Goal: Task Accomplishment & Management: Manage account settings

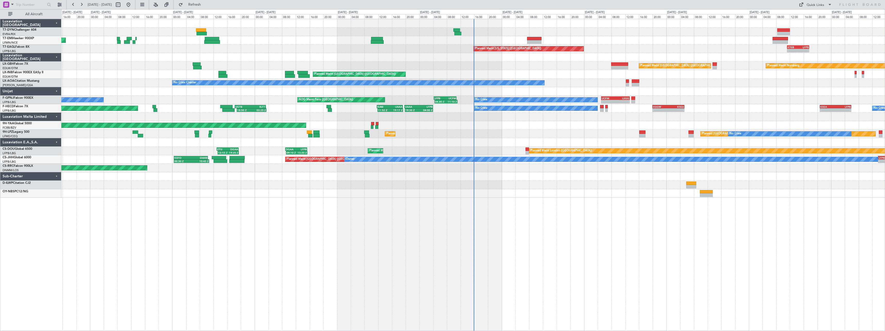
click at [570, 188] on div at bounding box center [473, 185] width 824 height 9
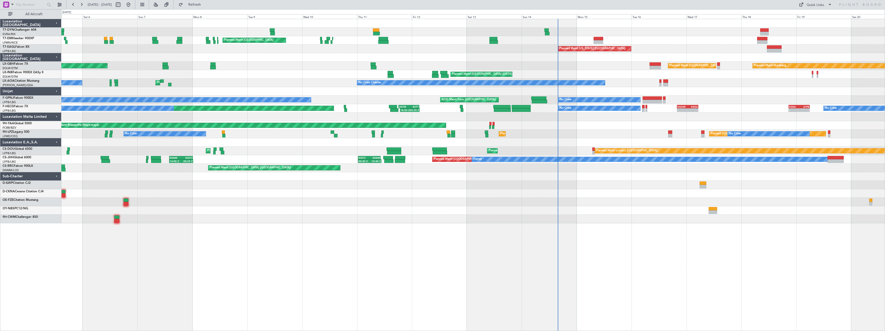
click at [570, 188] on div at bounding box center [473, 185] width 824 height 9
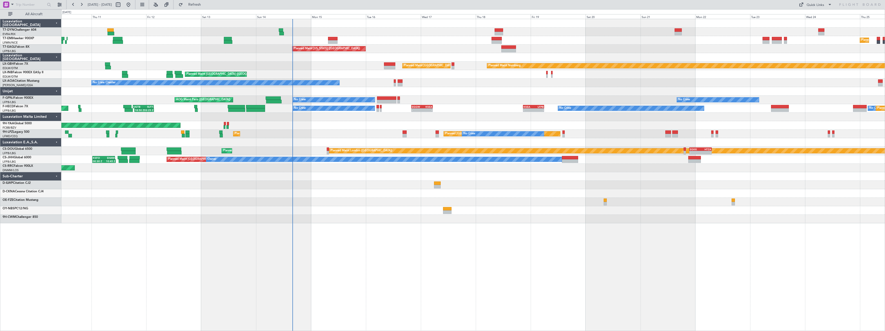
click at [291, 239] on div "Planned Maint [GEOGRAPHIC_DATA] Planned Maint [GEOGRAPHIC_DATA] Planned Maint […" at bounding box center [473, 175] width 824 height 312
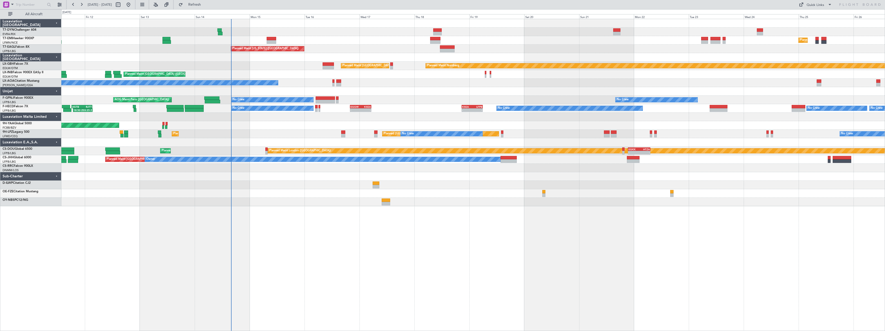
click at [411, 89] on div at bounding box center [473, 91] width 824 height 9
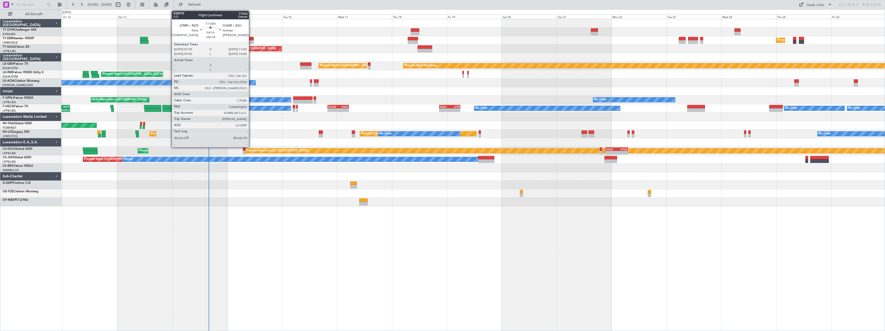
click at [251, 39] on div at bounding box center [249, 39] width 10 height 4
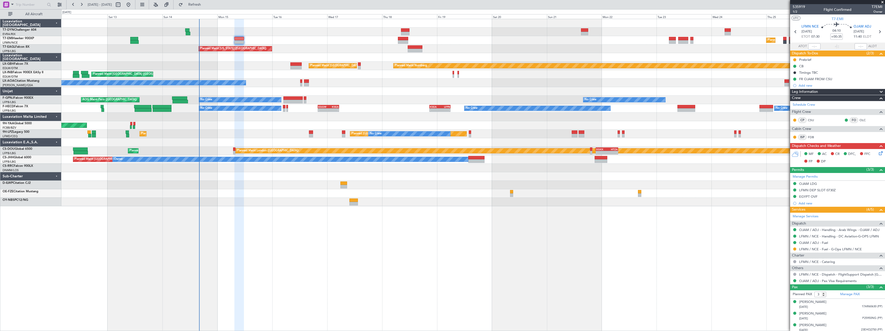
click at [346, 85] on div "No Crew Chester" at bounding box center [473, 83] width 824 height 9
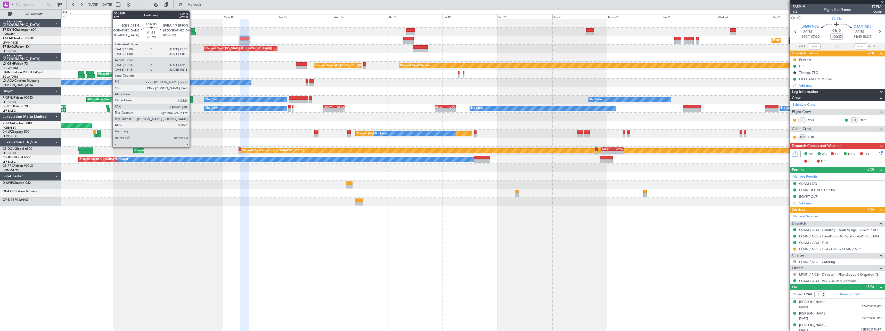
click at [192, 29] on div at bounding box center [193, 30] width 5 height 4
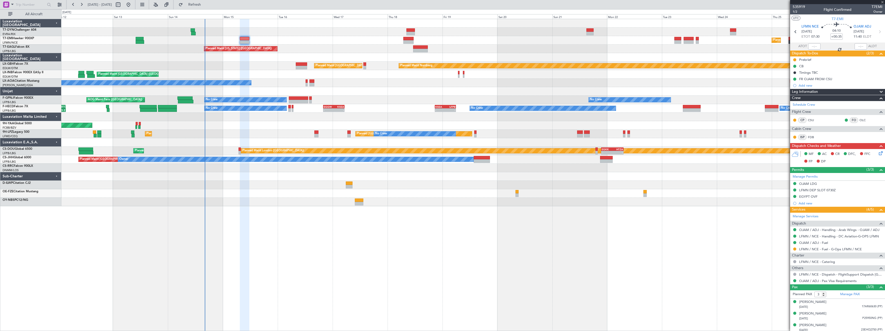
type input "-00:20"
type input "10:15"
type input "12:15"
type input "2"
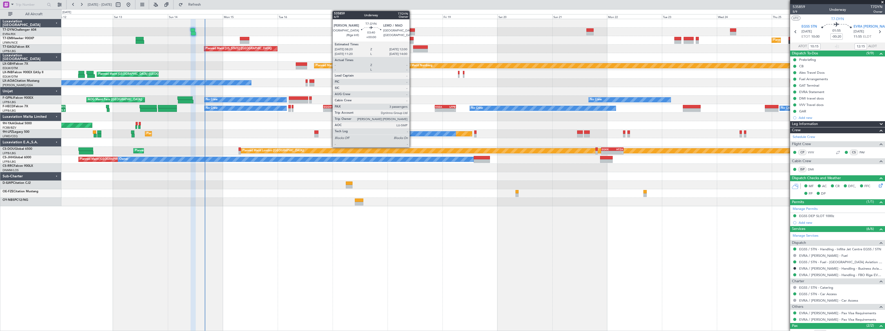
click at [412, 30] on div at bounding box center [411, 30] width 9 height 4
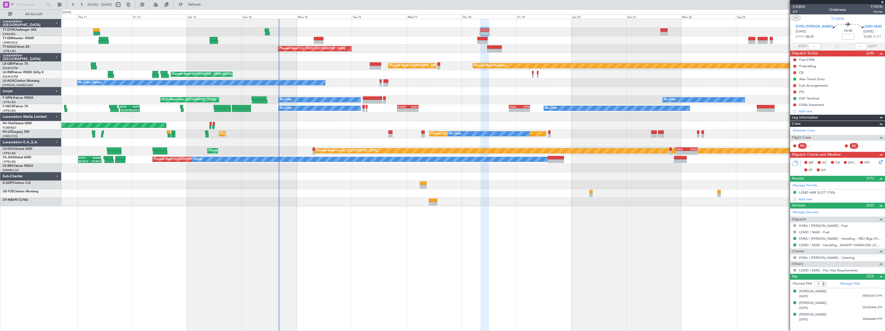
click at [471, 90] on div at bounding box center [473, 91] width 824 height 9
click at [883, 2] on span at bounding box center [882, 2] width 5 height 5
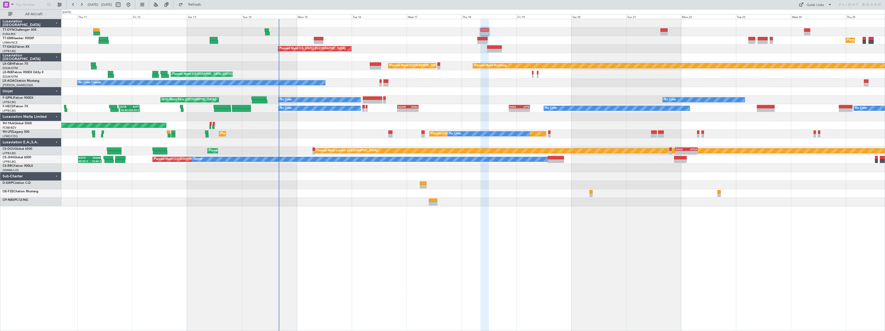
type input "0"
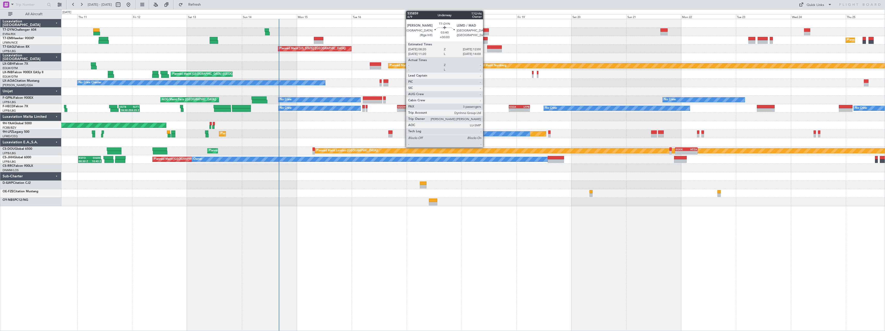
click at [486, 29] on div at bounding box center [485, 30] width 9 height 4
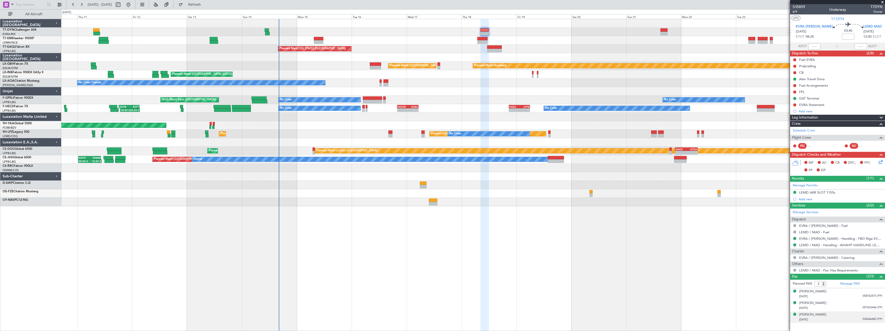
click at [845, 317] on div "[PERSON_NAME] [DATE] 545666483 (PP)" at bounding box center [840, 317] width 83 height 10
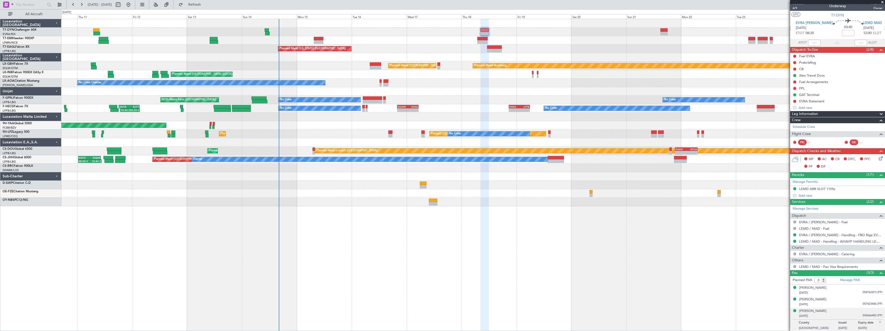
scroll to position [4, 0]
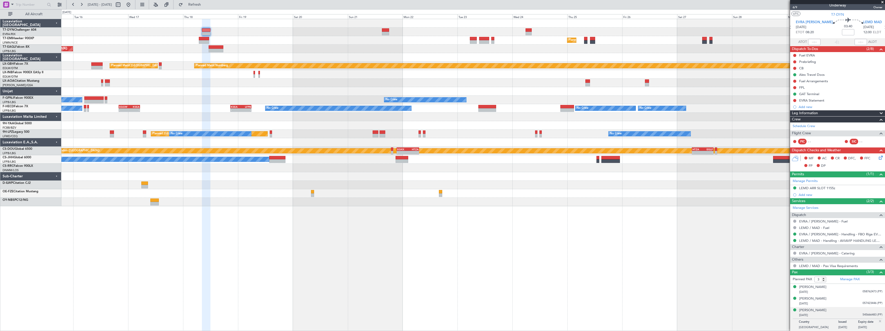
click at [309, 210] on div "Planned Maint [GEOGRAPHIC_DATA] Planned Maint [US_STATE] ([GEOGRAPHIC_DATA]) Pl…" at bounding box center [473, 175] width 824 height 312
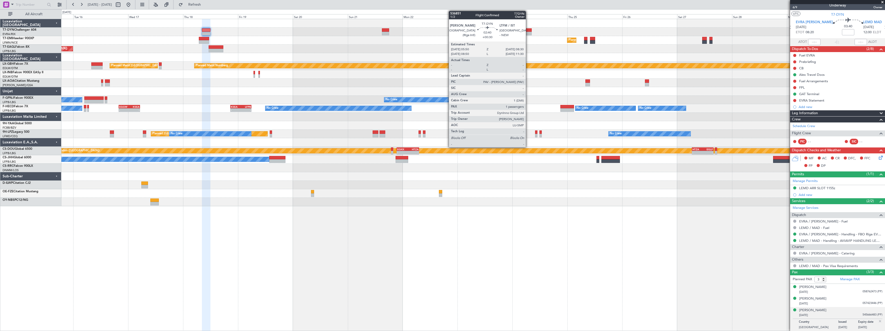
click at [528, 33] on div at bounding box center [529, 34] width 6 height 4
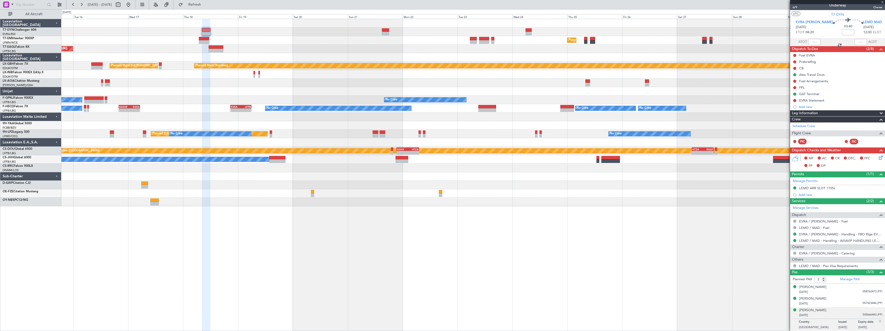
type input "+00:30"
type input "1"
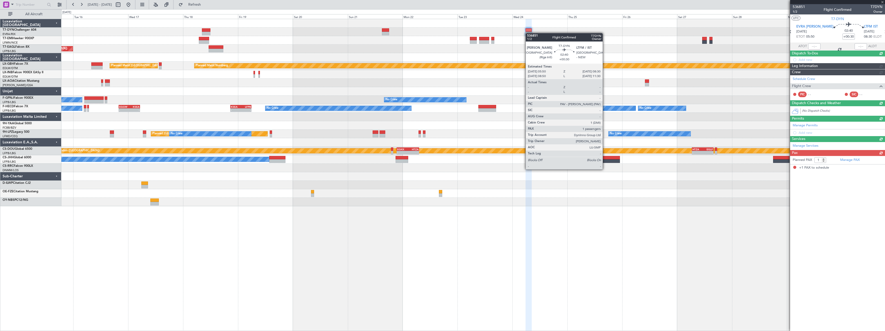
scroll to position [0, 0]
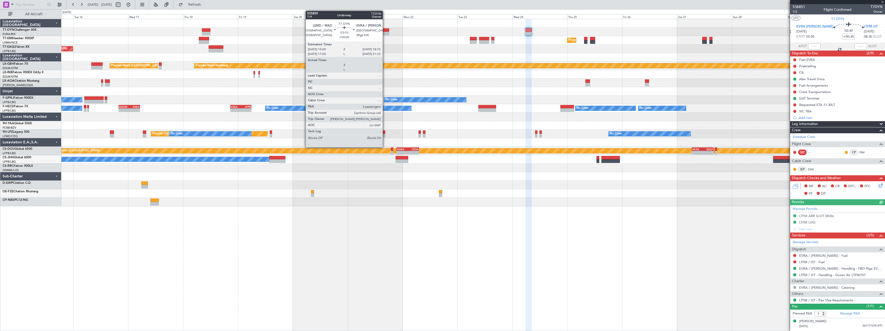
click at [385, 33] on div at bounding box center [385, 34] width 7 height 4
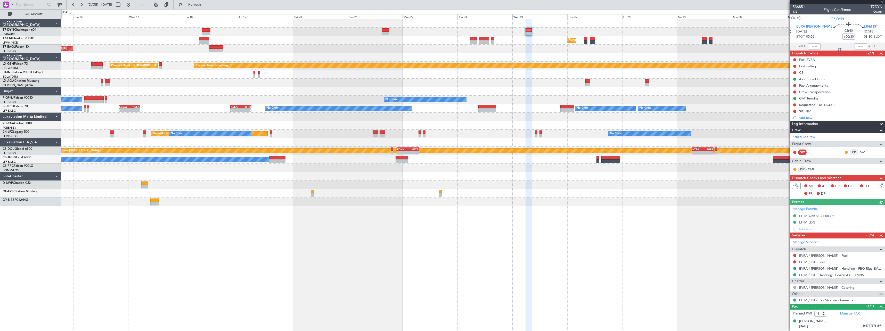
type input "3"
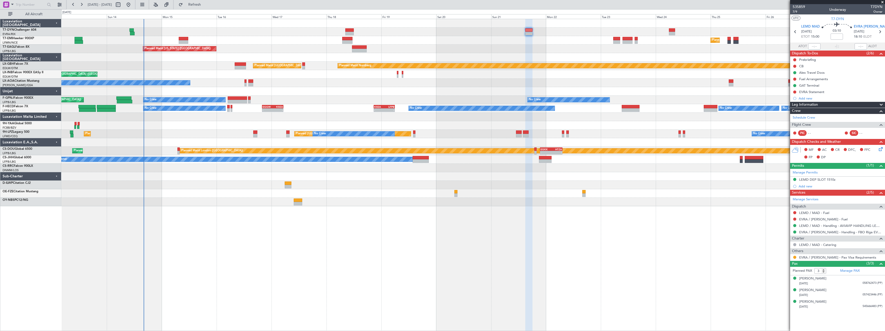
click at [631, 48] on div "Planned Maint [US_STATE] ([GEOGRAPHIC_DATA])" at bounding box center [473, 49] width 824 height 9
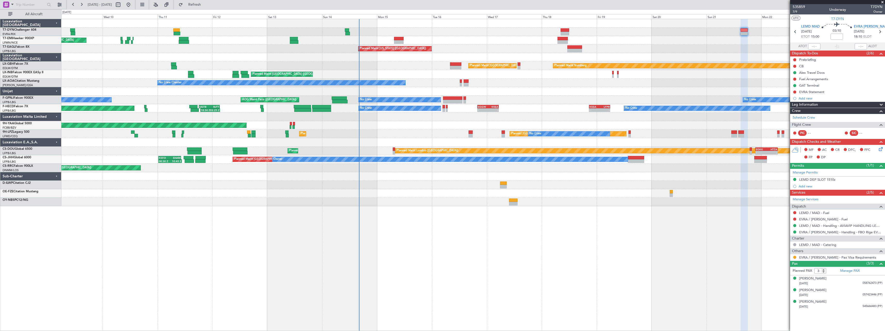
click at [528, 82] on div "No Crew [PERSON_NAME] Planned Maint [GEOGRAPHIC_DATA] ([GEOGRAPHIC_DATA]) No Cr…" at bounding box center [473, 83] width 824 height 9
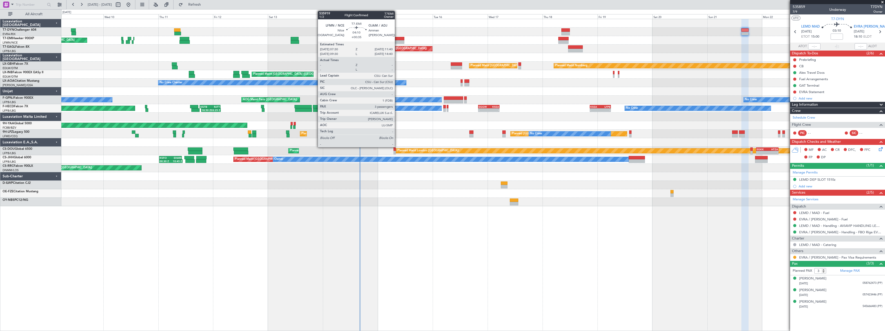
click at [397, 39] on div at bounding box center [400, 39] width 10 height 4
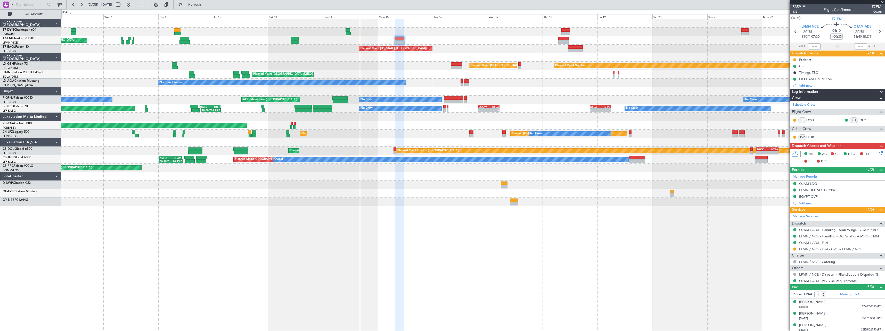
scroll to position [2, 0]
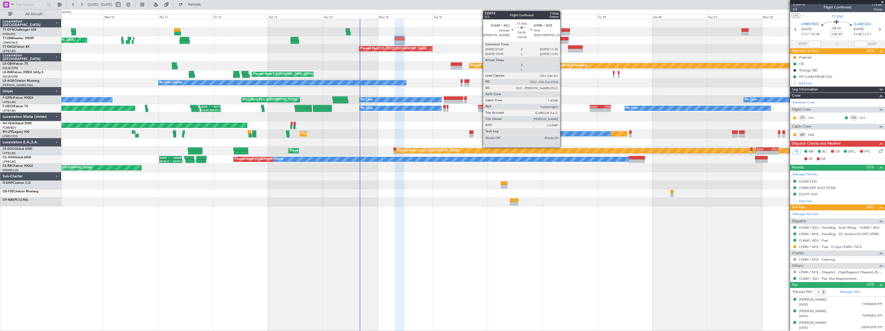
click at [563, 38] on div at bounding box center [564, 39] width 10 height 4
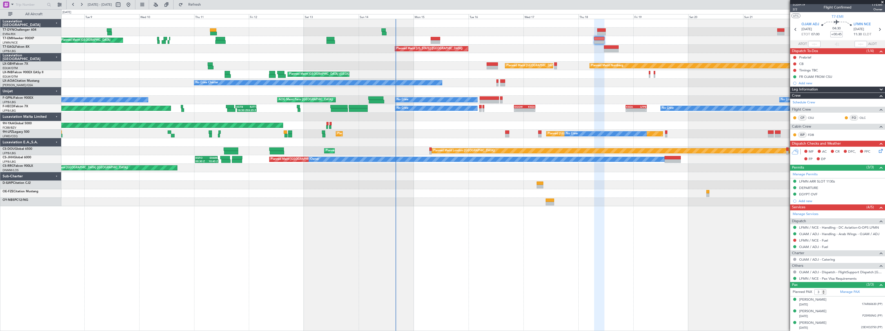
click at [447, 72] on div "Planned Maint [GEOGRAPHIC_DATA] Planned Maint [GEOGRAPHIC_DATA] Planned Maint […" at bounding box center [473, 112] width 824 height 187
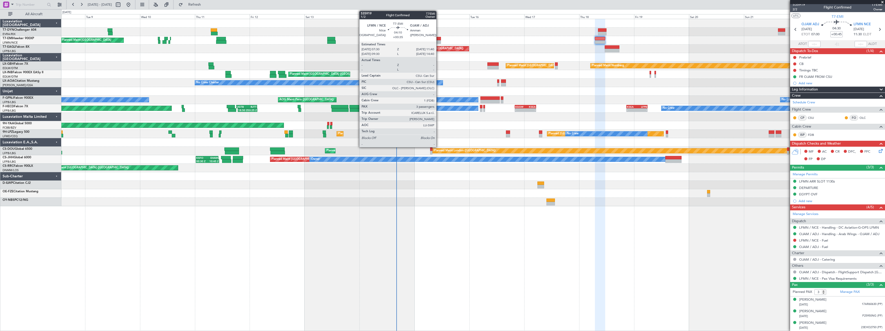
click at [439, 39] on div at bounding box center [437, 39] width 10 height 4
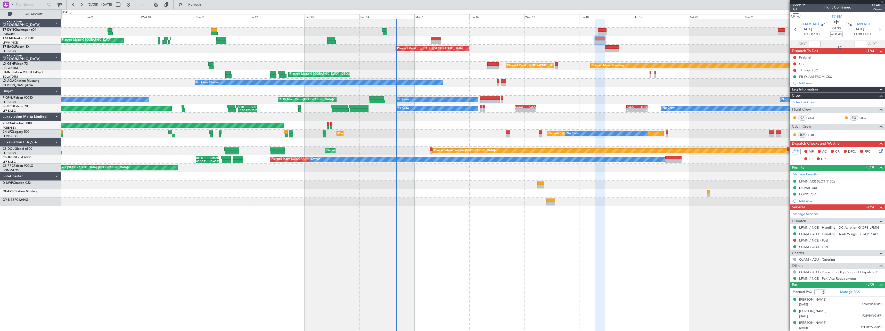
type input "+00:35"
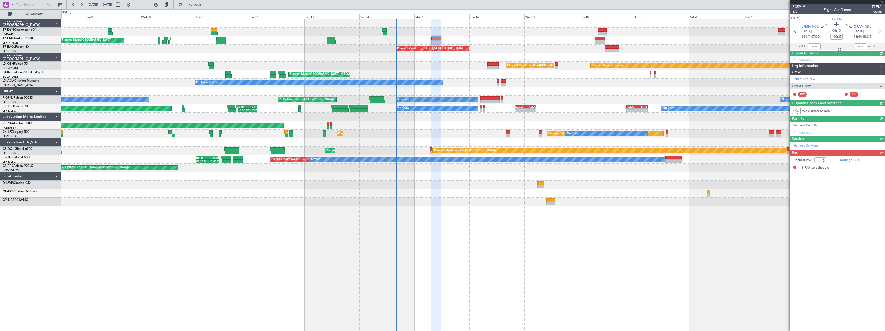
scroll to position [0, 0]
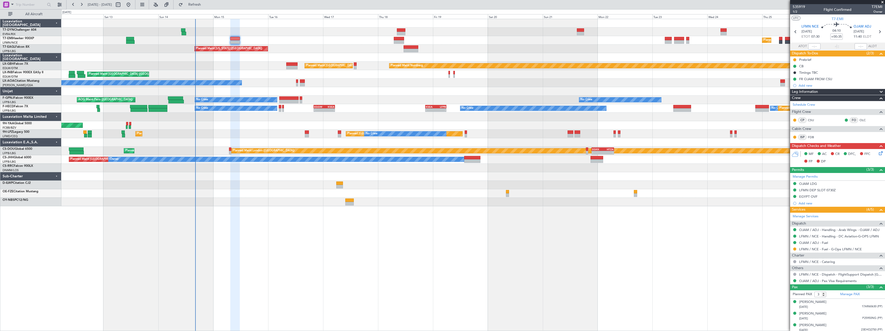
click at [486, 61] on div "Planned Maint [GEOGRAPHIC_DATA] Planned Maint [GEOGRAPHIC_DATA] Planned Maint […" at bounding box center [473, 112] width 824 height 187
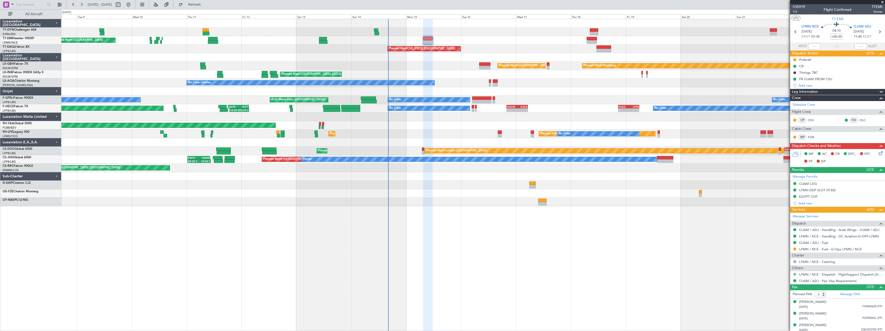
click at [571, 55] on div at bounding box center [473, 57] width 824 height 9
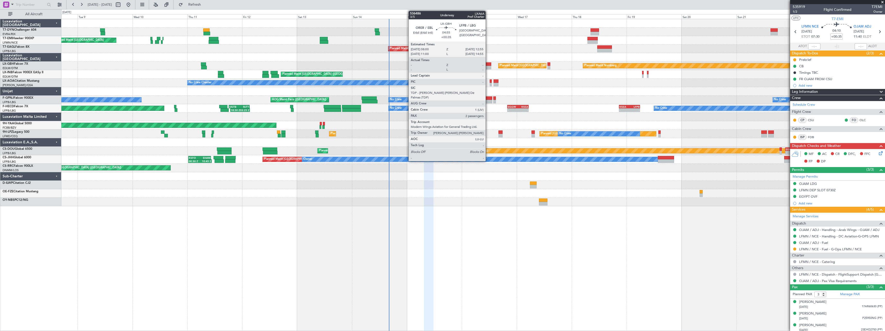
click at [488, 64] on div at bounding box center [485, 64] width 11 height 4
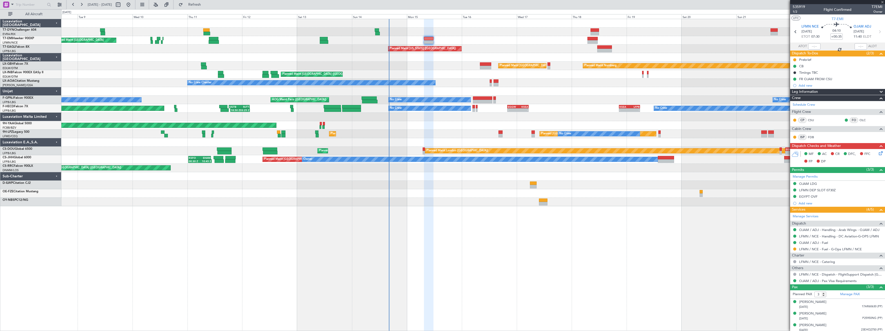
type input "2"
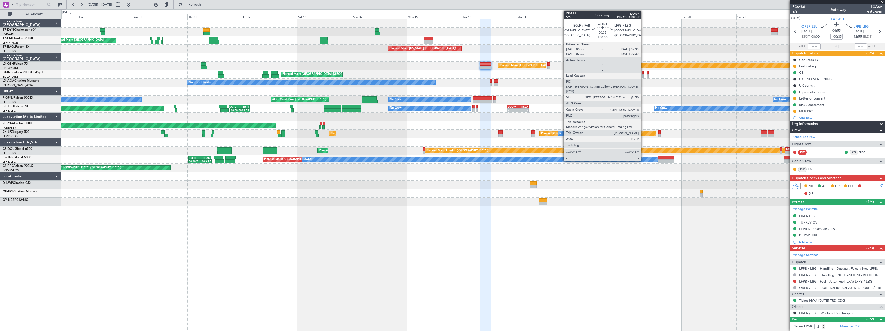
click at [643, 73] on div at bounding box center [643, 73] width 2 height 4
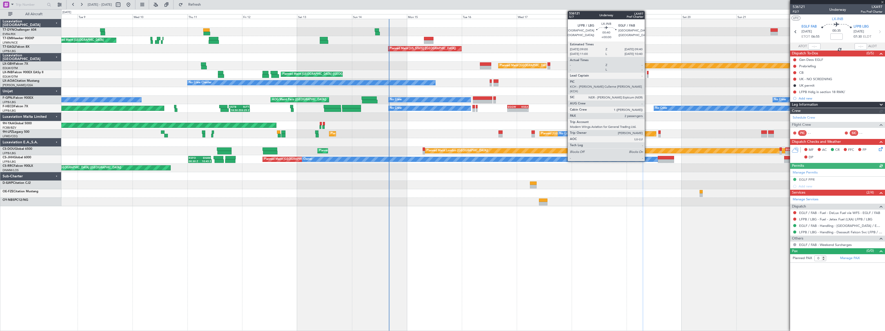
click at [647, 74] on div at bounding box center [648, 73] width 2 height 4
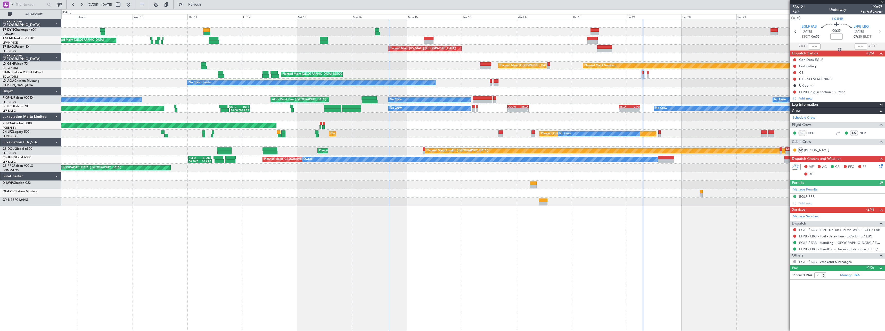
type input "2"
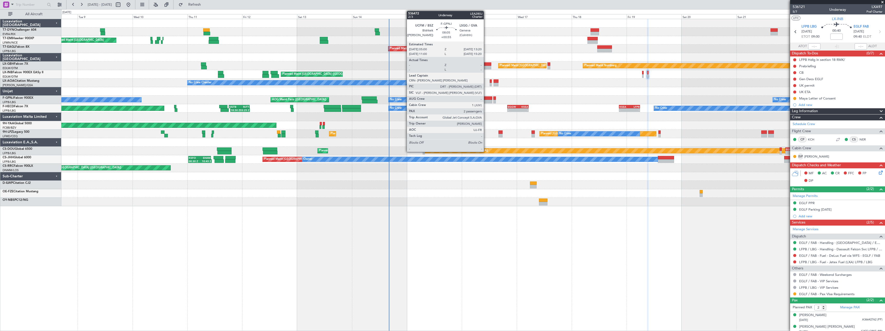
click at [486, 98] on div at bounding box center [482, 98] width 19 height 4
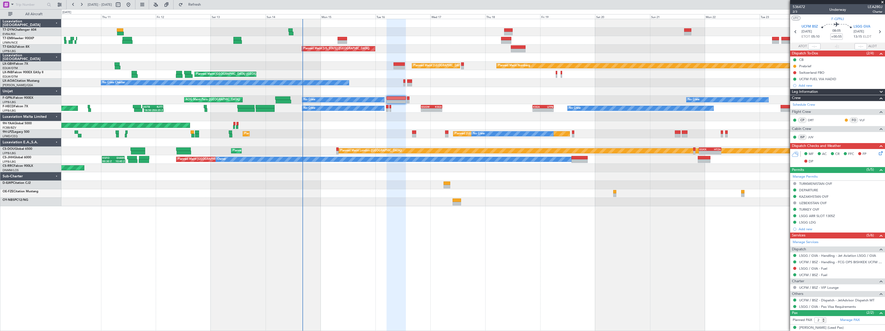
click at [408, 126] on div "Planned Maint [GEOGRAPHIC_DATA] Planned Maint [GEOGRAPHIC_DATA] Planned Maint […" at bounding box center [473, 112] width 824 height 187
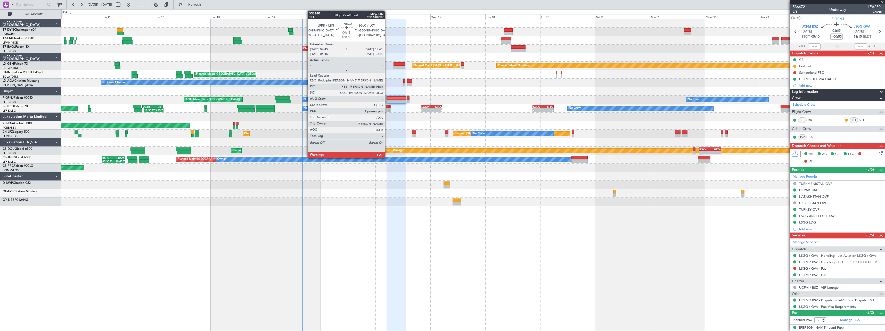
click at [387, 107] on div at bounding box center [387, 107] width 2 height 4
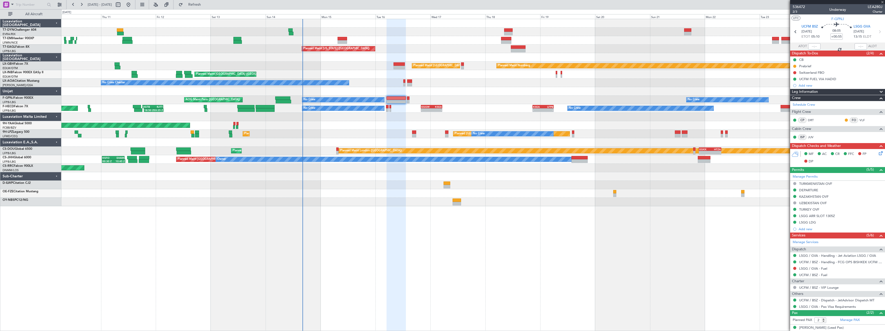
type input "+00:05"
type input "1"
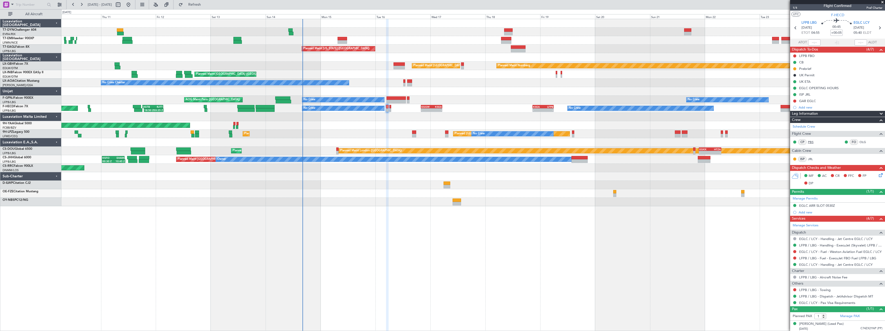
scroll to position [5, 0]
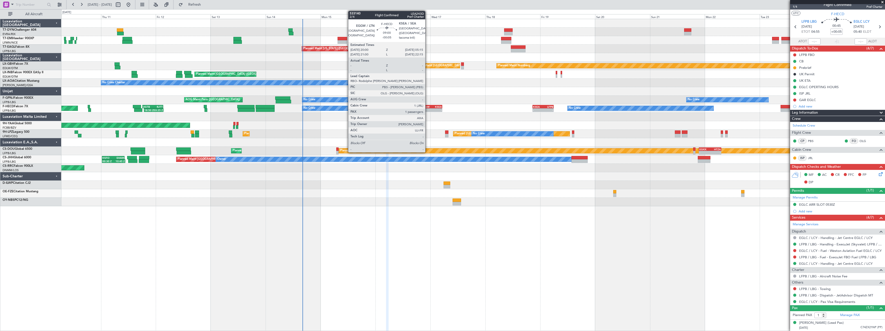
click at [428, 107] on div "EGGW" at bounding box center [427, 106] width 10 height 3
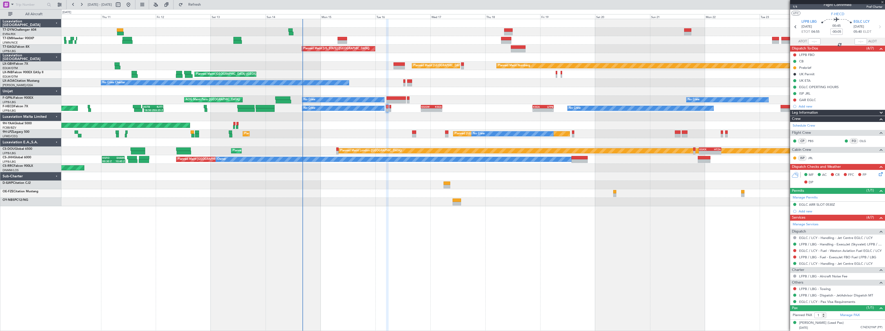
scroll to position [0, 0]
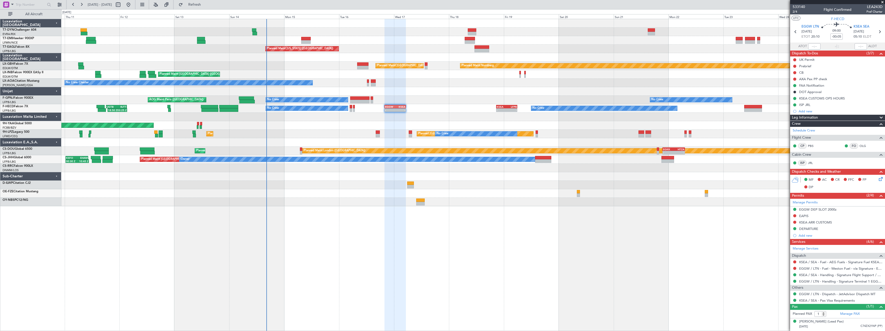
click at [429, 126] on div "Planned Maint [GEOGRAPHIC_DATA] Planned Maint [GEOGRAPHIC_DATA] Planned Maint […" at bounding box center [473, 112] width 824 height 187
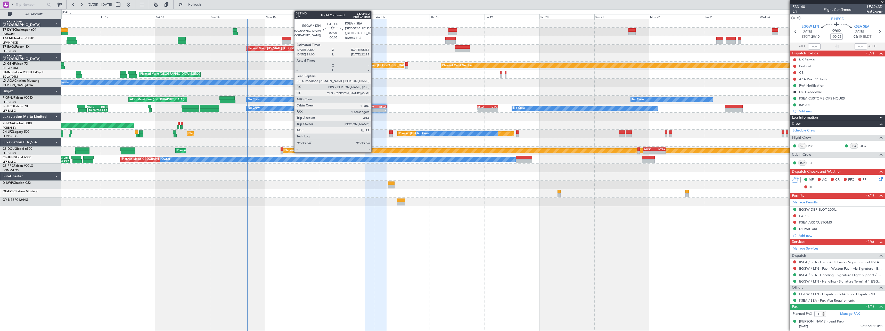
click at [374, 107] on div "EGGW" at bounding box center [371, 106] width 10 height 3
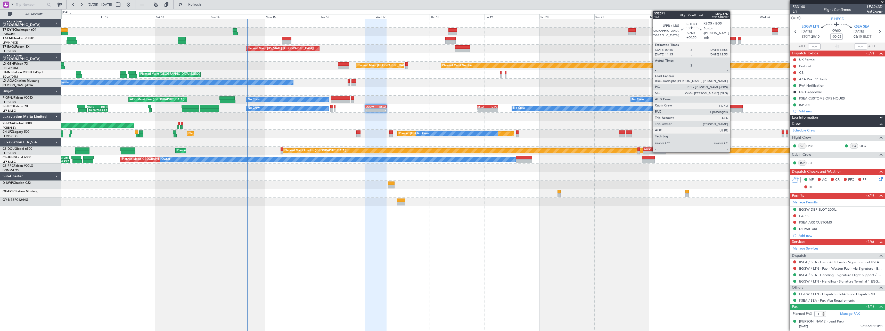
click at [732, 109] on div at bounding box center [734, 110] width 18 height 4
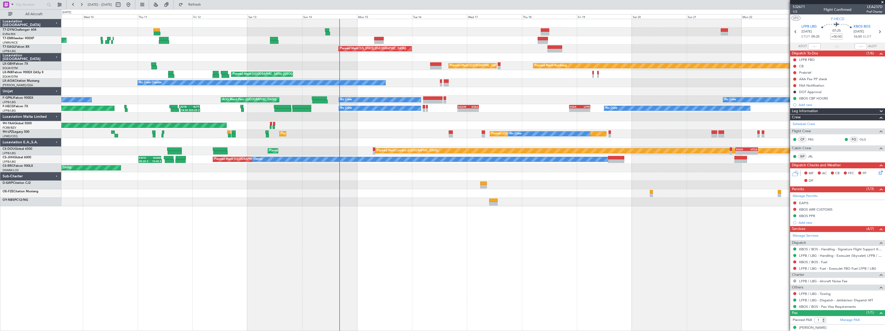
click at [431, 122] on div "AOG Maint Brazzaville (Maya-maya)" at bounding box center [473, 125] width 824 height 9
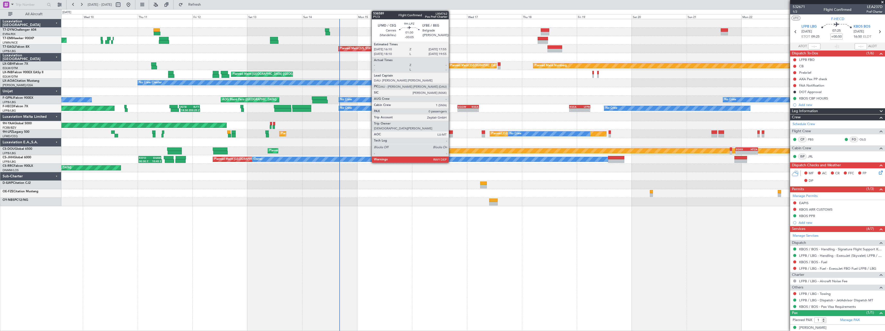
click at [451, 132] on div at bounding box center [451, 133] width 4 height 4
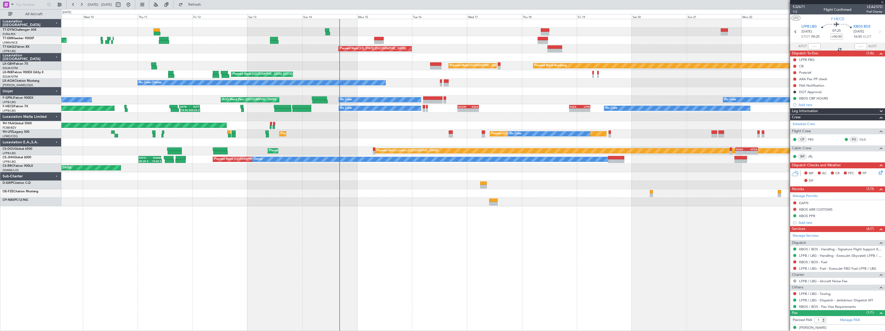
type input "-00:05"
type input "0"
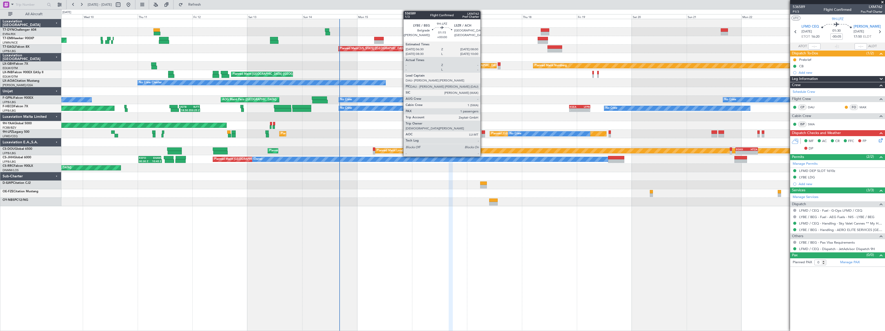
click at [483, 132] on div at bounding box center [484, 133] width 4 height 4
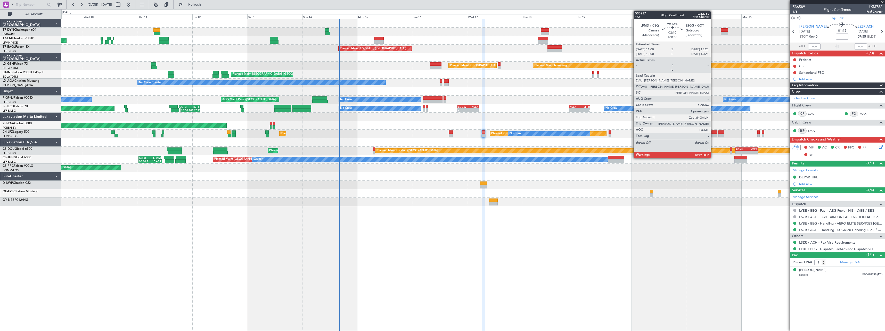
click at [713, 132] on div at bounding box center [715, 133] width 6 height 4
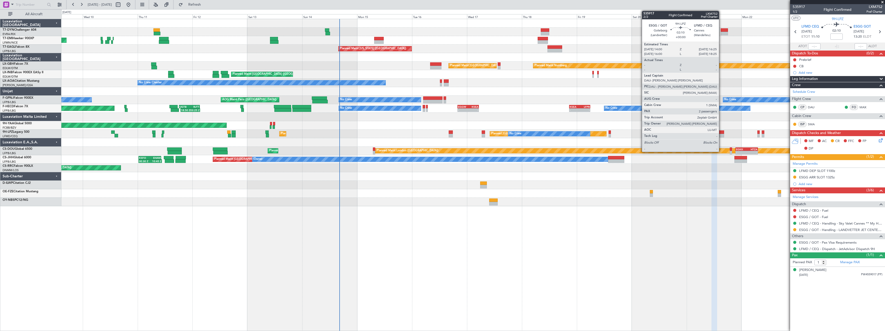
click at [722, 132] on div at bounding box center [722, 133] width 6 height 4
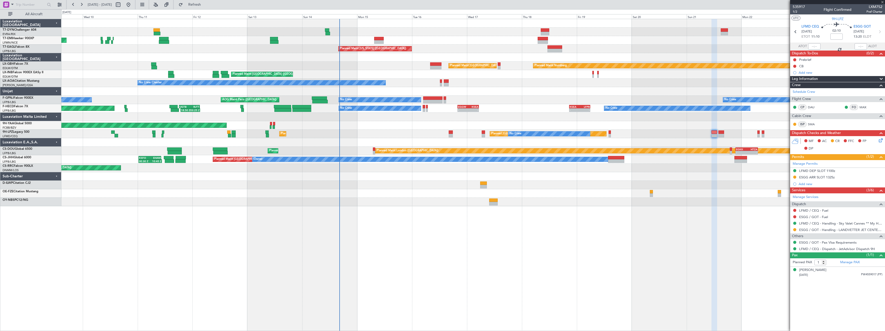
type input "2"
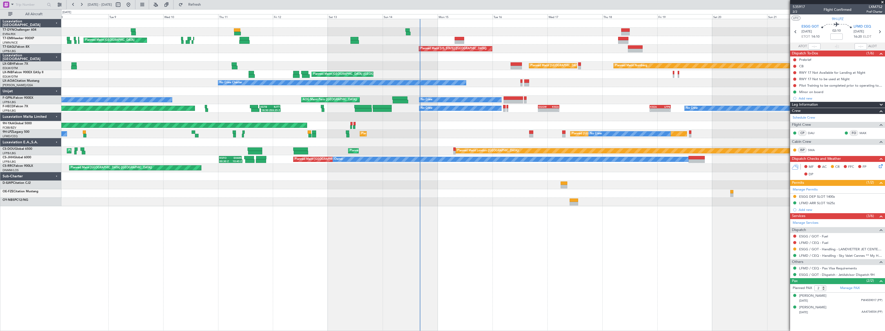
click at [509, 222] on div "Planned Maint [GEOGRAPHIC_DATA] Planned Maint [GEOGRAPHIC_DATA] Planned Maint […" at bounding box center [473, 175] width 824 height 312
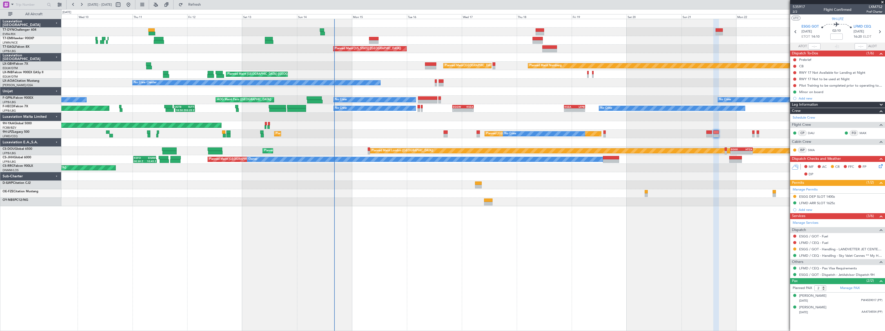
click at [427, 220] on div "Planned Maint [GEOGRAPHIC_DATA] Planned Maint [GEOGRAPHIC_DATA] Planned Maint […" at bounding box center [473, 175] width 824 height 312
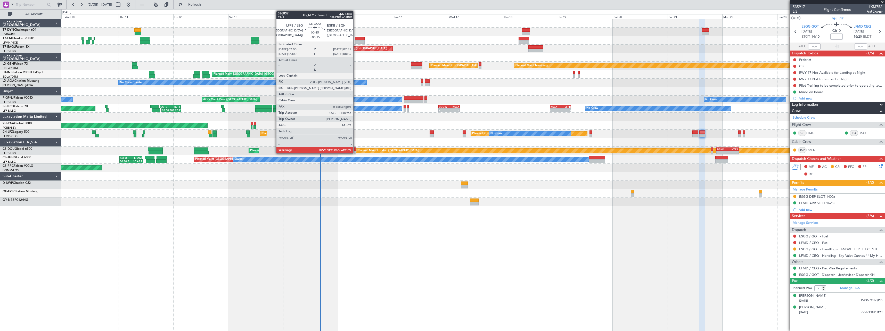
click at [356, 148] on div at bounding box center [355, 150] width 2 height 4
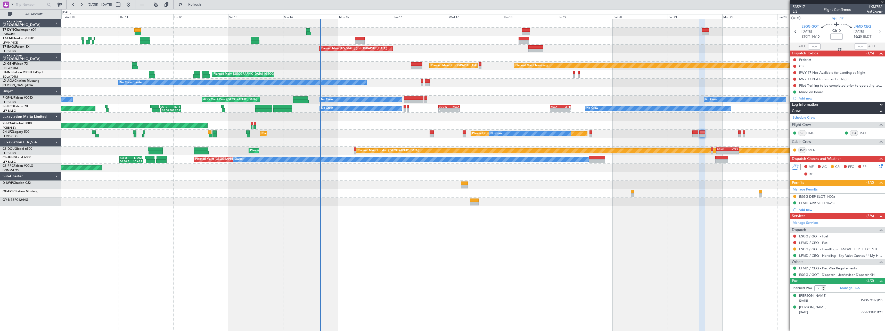
type input "+00:15"
type input "0"
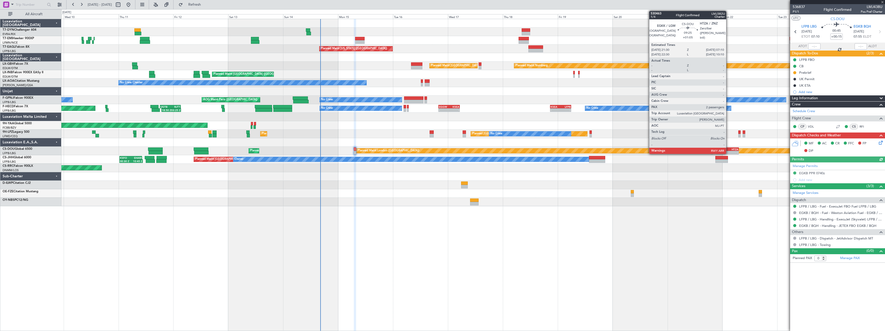
click at [729, 148] on div "EGKK 21:30 Z HTZA 07:10 Z" at bounding box center [728, 150] width 22 height 4
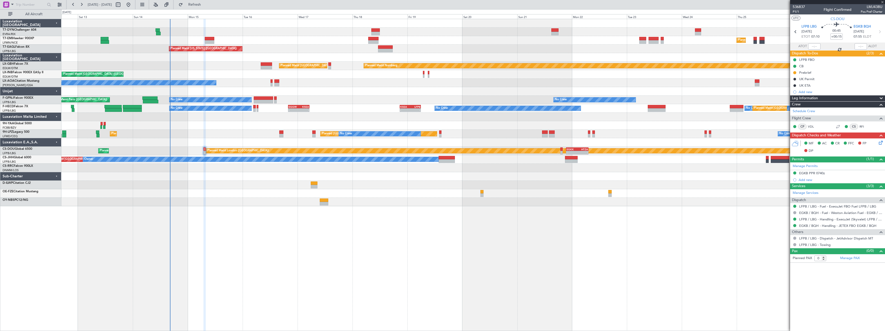
click at [575, 188] on div at bounding box center [473, 185] width 824 height 9
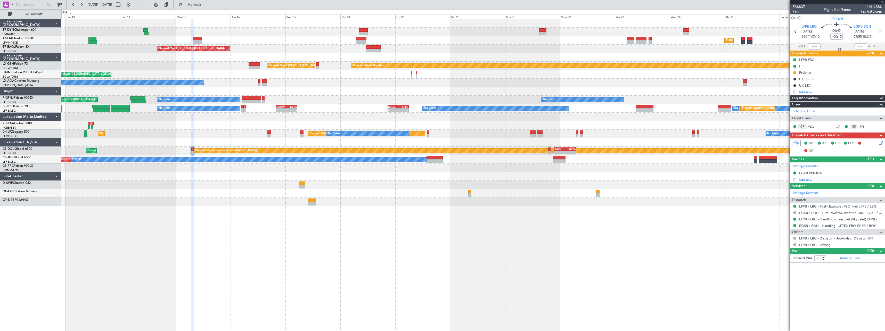
type input "+01:05"
type input "2"
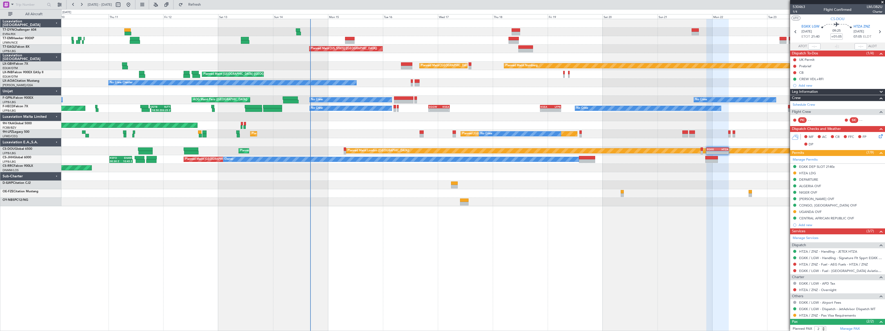
click at [569, 202] on div at bounding box center [473, 202] width 824 height 9
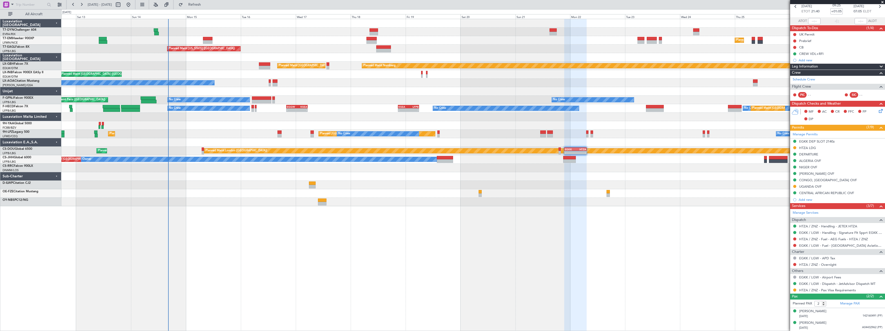
click at [531, 173] on div "Planned Maint [GEOGRAPHIC_DATA] Planned Maint [GEOGRAPHIC_DATA] Planned Maint […" at bounding box center [473, 112] width 824 height 187
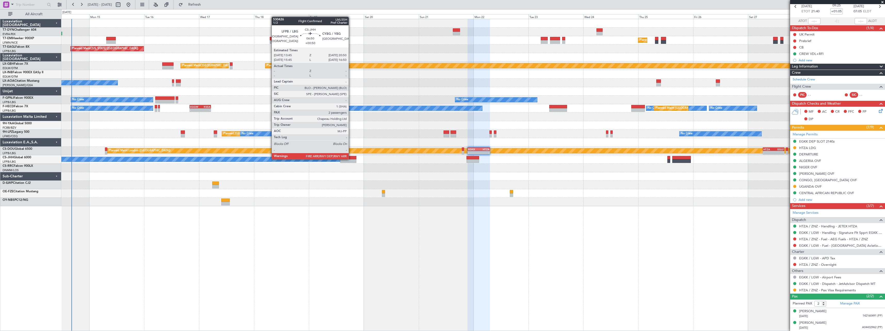
click at [351, 159] on div at bounding box center [348, 158] width 16 height 4
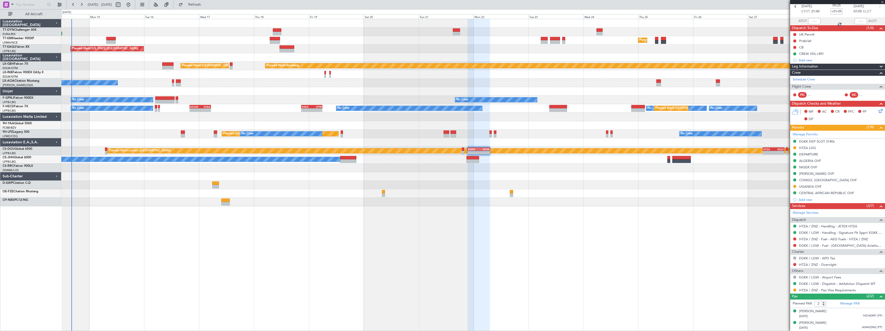
type input "+00:50"
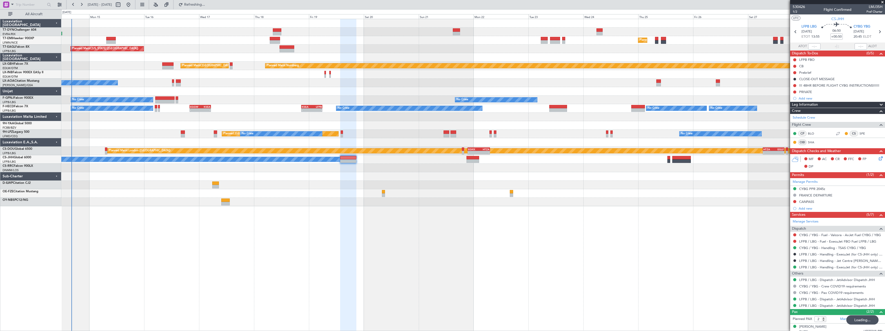
click at [334, 182] on div "Planned Maint [GEOGRAPHIC_DATA] Planned Maint [US_STATE] ([GEOGRAPHIC_DATA]) Pl…" at bounding box center [473, 112] width 824 height 187
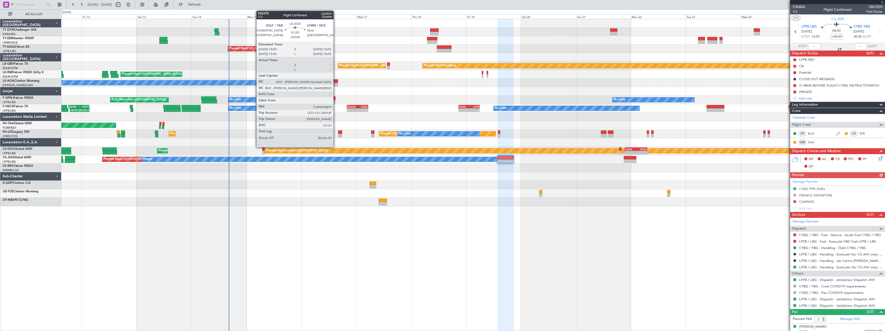
click at [336, 81] on div at bounding box center [335, 81] width 5 height 4
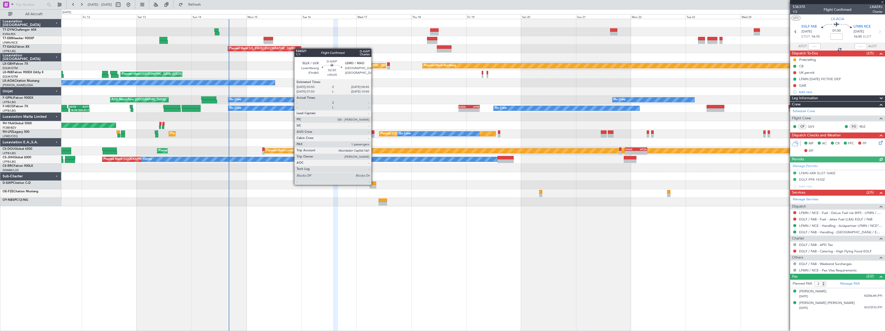
click at [374, 184] on div at bounding box center [373, 184] width 7 height 4
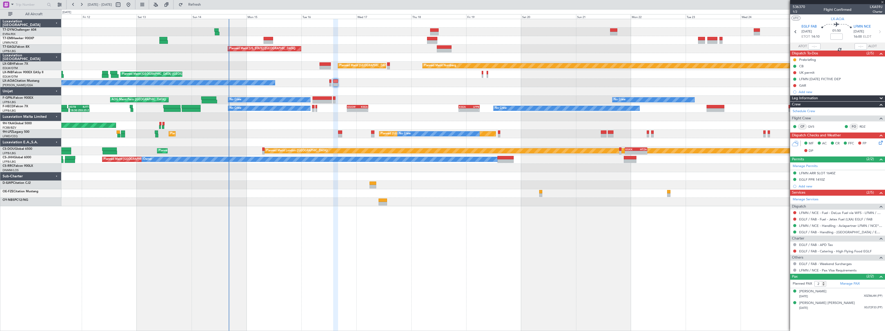
type input "+00:25"
type input "1"
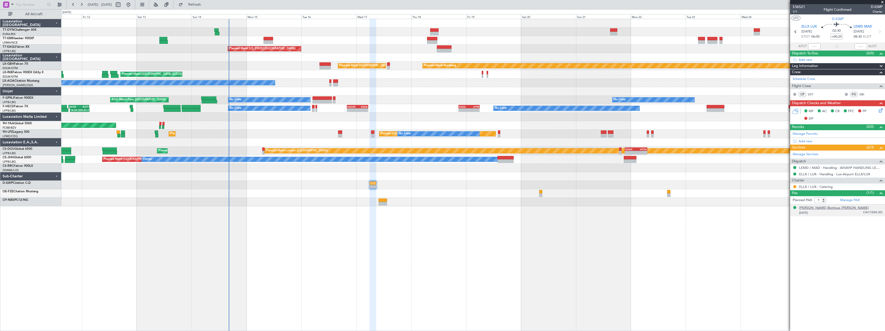
click at [843, 210] on div "[PERSON_NAME] Bontoux [PERSON_NAME]" at bounding box center [834, 208] width 70 height 5
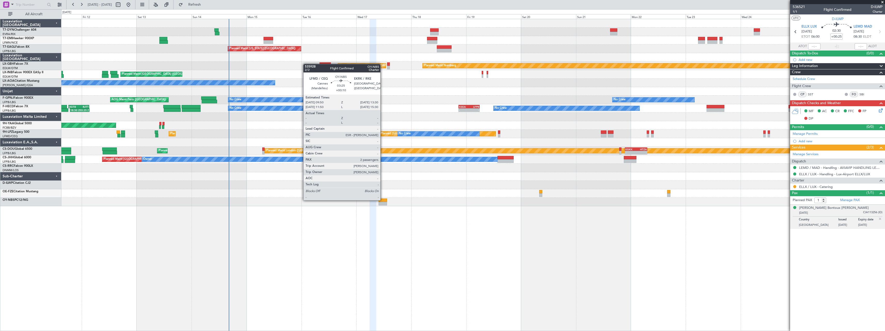
click at [383, 200] on div at bounding box center [383, 201] width 9 height 4
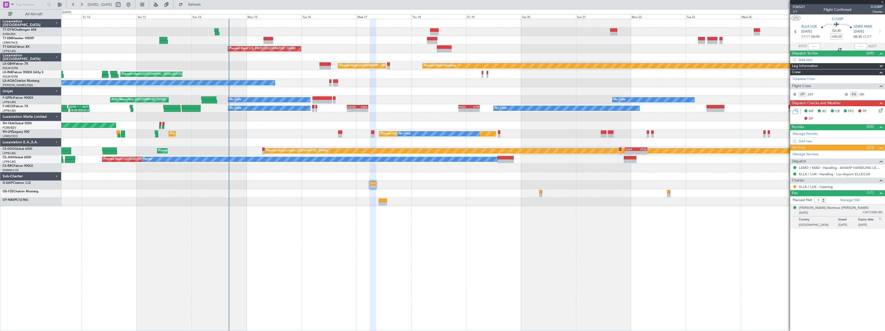
type input "+00:10"
type input "2"
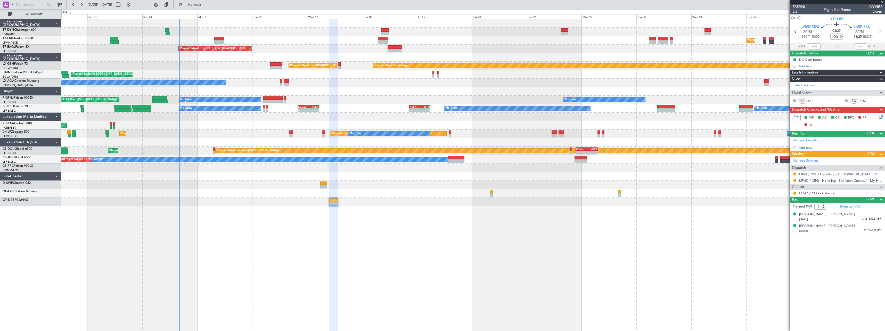
click at [490, 212] on div "Planned Maint [GEOGRAPHIC_DATA] Planned Maint [GEOGRAPHIC_DATA] Planned Maint […" at bounding box center [473, 175] width 824 height 312
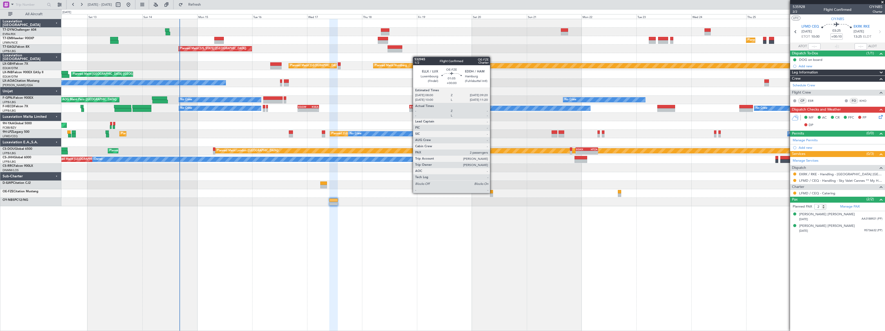
click at [492, 193] on div at bounding box center [491, 192] width 3 height 4
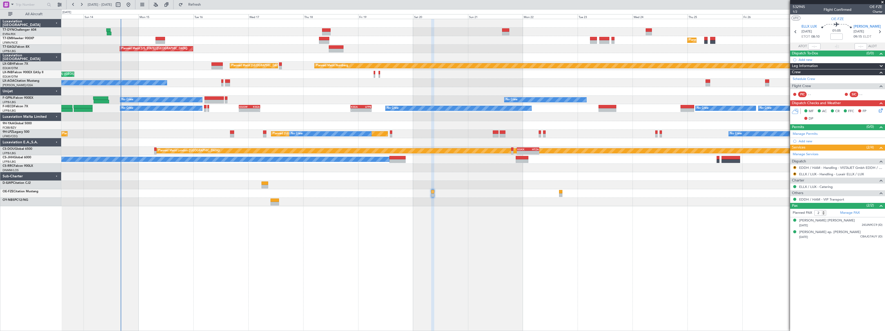
click at [560, 214] on div "Planned Maint [GEOGRAPHIC_DATA] Planned Maint [US_STATE] ([GEOGRAPHIC_DATA]) Pl…" at bounding box center [473, 175] width 824 height 312
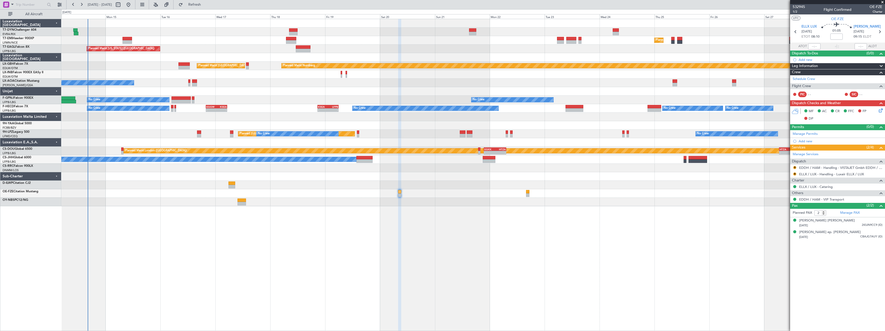
click at [382, 228] on div "Planned Maint [GEOGRAPHIC_DATA] Planned Maint [US_STATE] ([GEOGRAPHIC_DATA]) Pl…" at bounding box center [473, 175] width 824 height 312
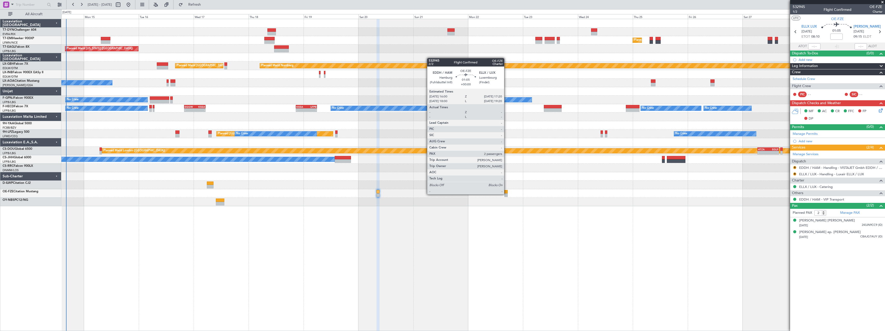
click at [507, 194] on div at bounding box center [506, 195] width 3 height 4
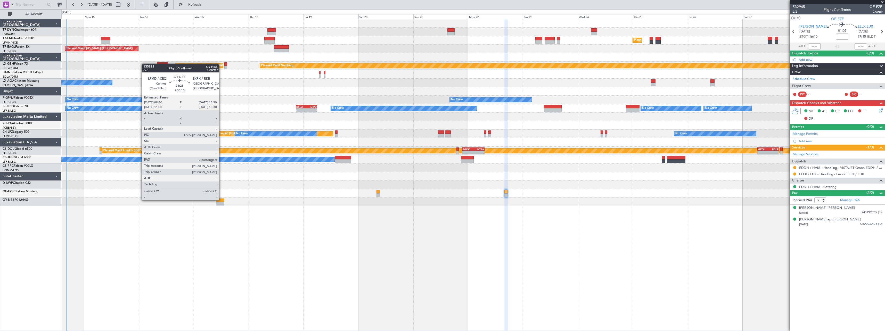
click at [221, 200] on div at bounding box center [220, 201] width 9 height 4
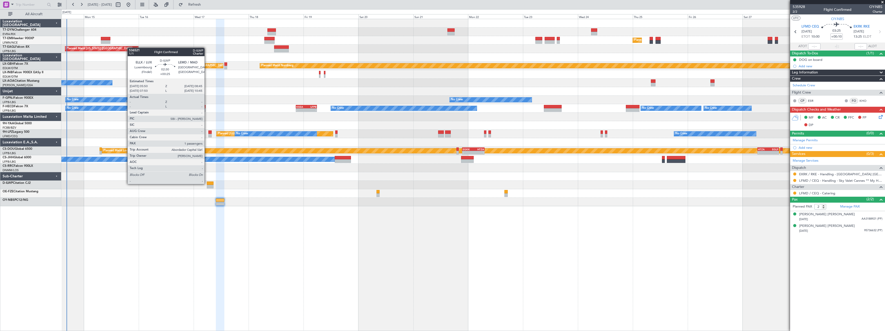
click at [207, 184] on div at bounding box center [210, 184] width 7 height 4
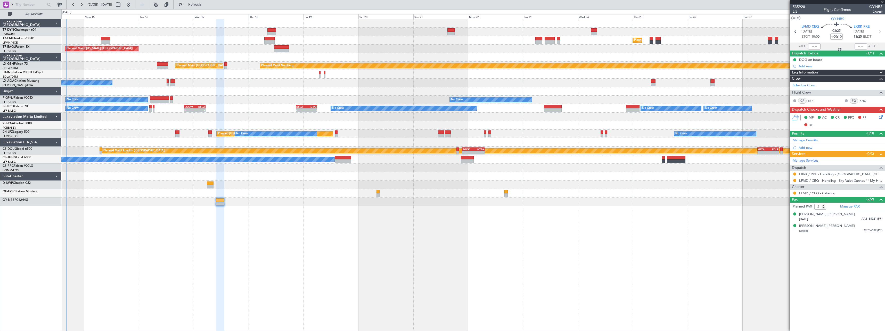
type input "+00:25"
type input "1"
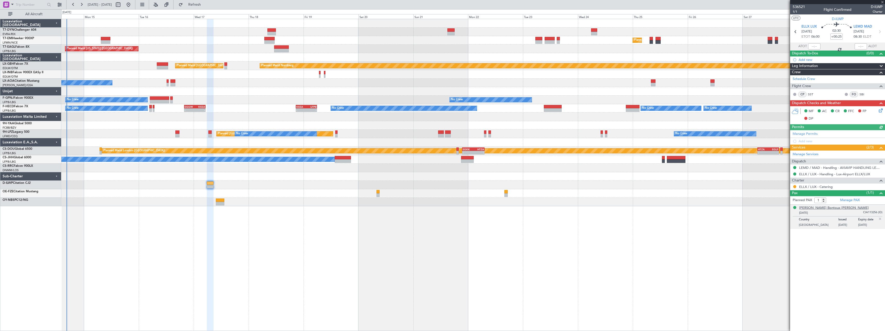
click at [813, 208] on div "[PERSON_NAME] Bontoux [PERSON_NAME]" at bounding box center [834, 208] width 70 height 5
click at [498, 179] on div "Planned Maint [GEOGRAPHIC_DATA] Planned Maint [US_STATE] ([GEOGRAPHIC_DATA]) Pl…" at bounding box center [473, 112] width 824 height 187
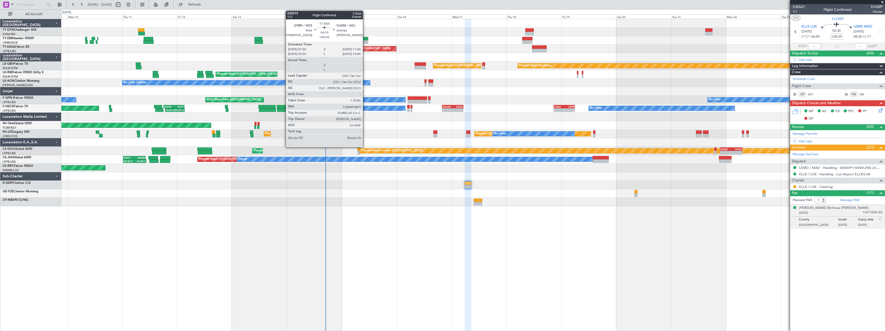
click at [365, 40] on div at bounding box center [364, 39] width 10 height 4
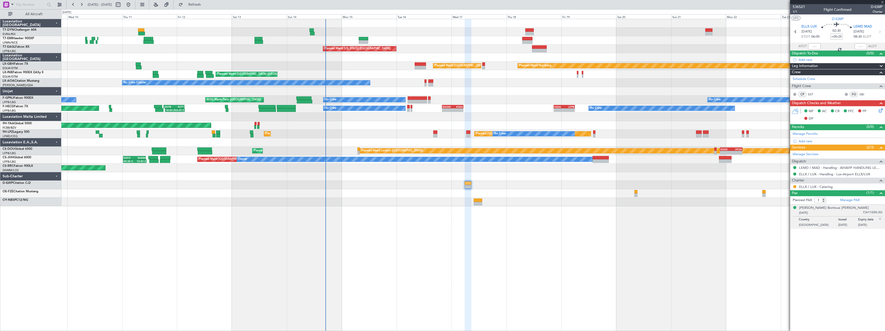
type input "+00:35"
type input "3"
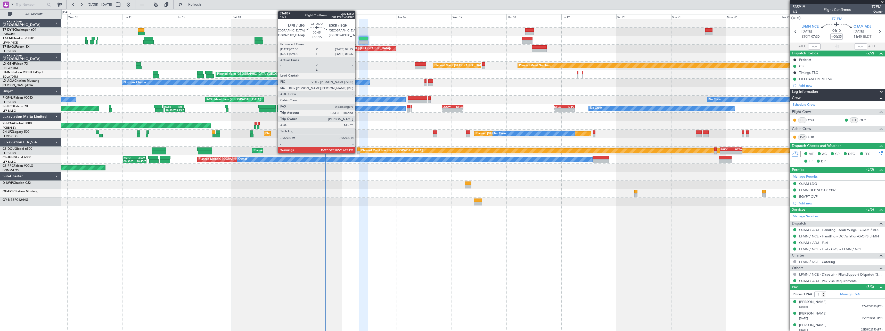
click at [358, 149] on div at bounding box center [359, 150] width 2 height 4
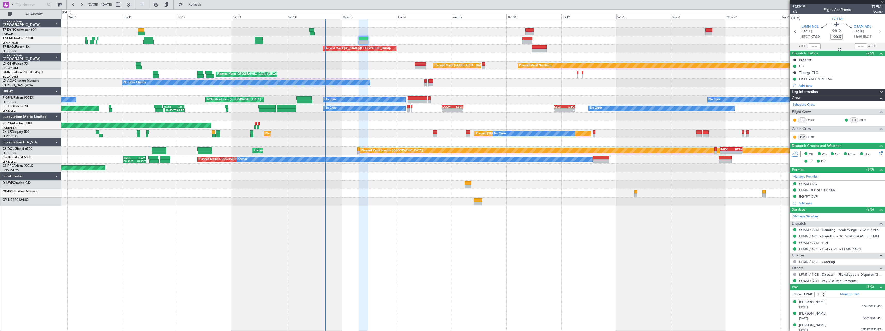
type input "+00:15"
type input "0"
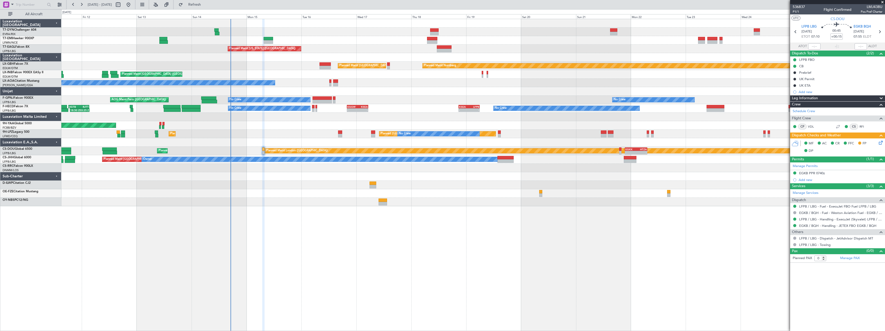
click at [328, 129] on div "Planned Maint [GEOGRAPHIC_DATA] Planned Maint [GEOGRAPHIC_DATA] Planned Maint […" at bounding box center [473, 112] width 824 height 187
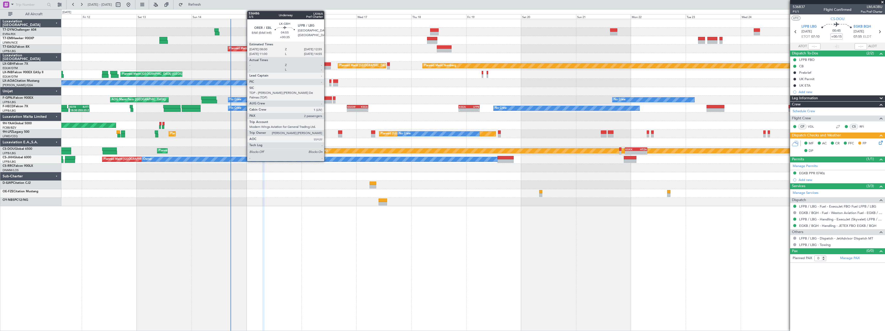
click at [327, 64] on div at bounding box center [325, 64] width 11 height 4
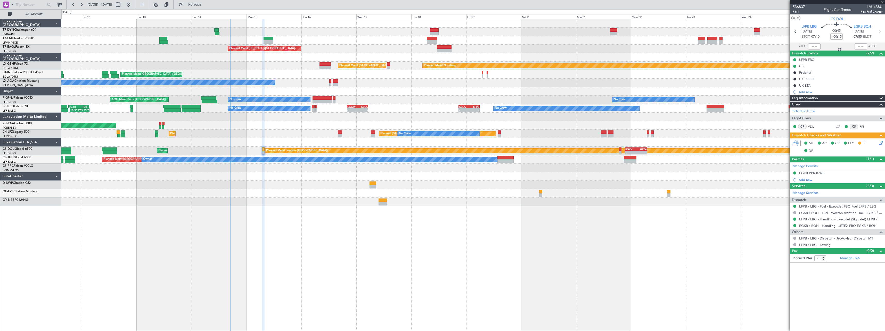
type input "+00:35"
type input "2"
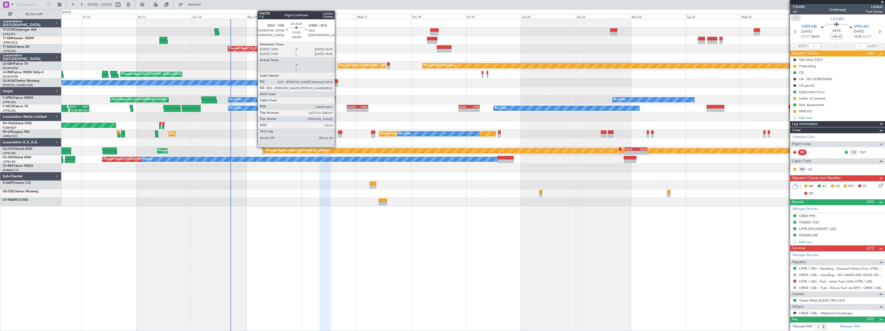
click at [337, 81] on div at bounding box center [335, 81] width 5 height 4
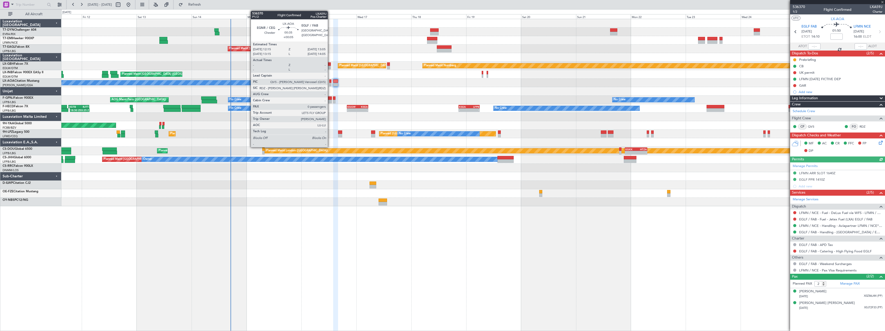
click at [330, 83] on div at bounding box center [330, 81] width 2 height 4
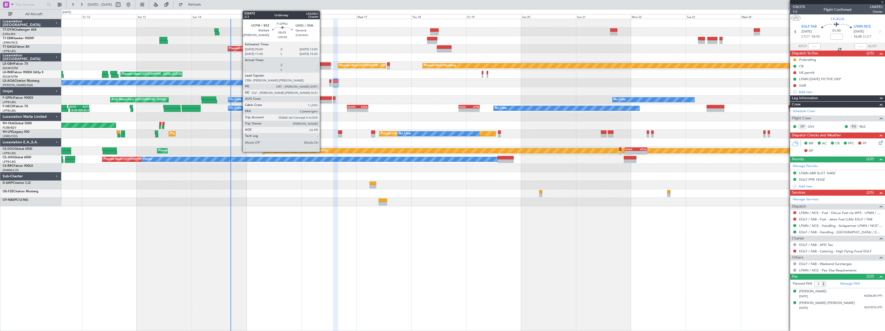
type input "+00:05"
type input "0"
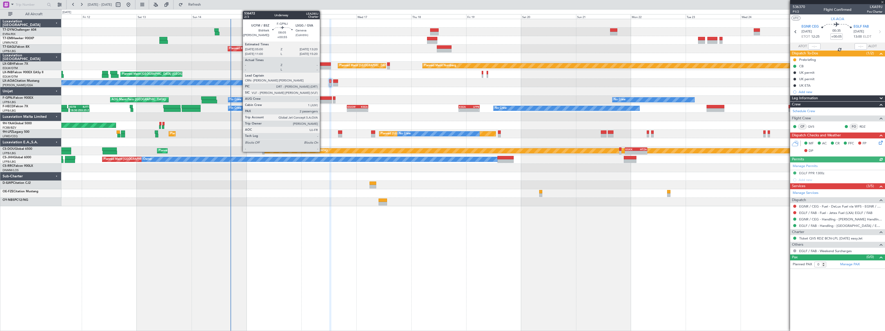
click at [322, 99] on div at bounding box center [322, 98] width 19 height 4
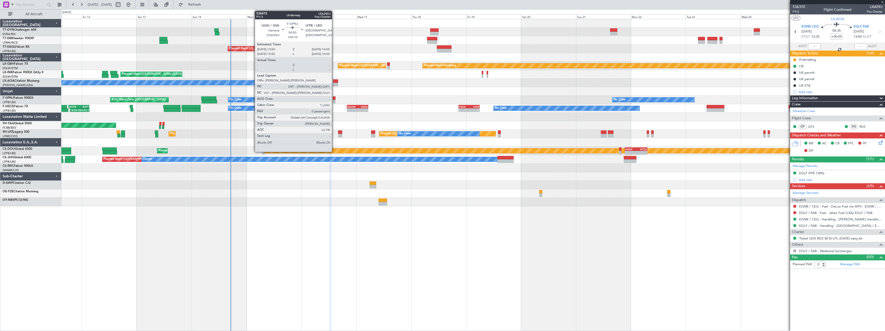
type input "+00:55"
type input "2"
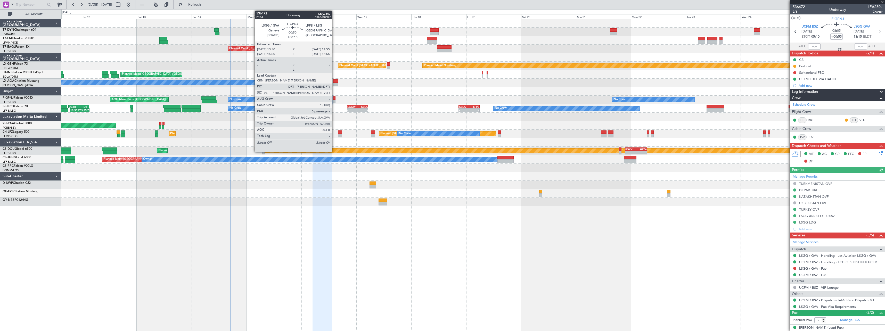
click at [334, 98] on div at bounding box center [334, 98] width 3 height 4
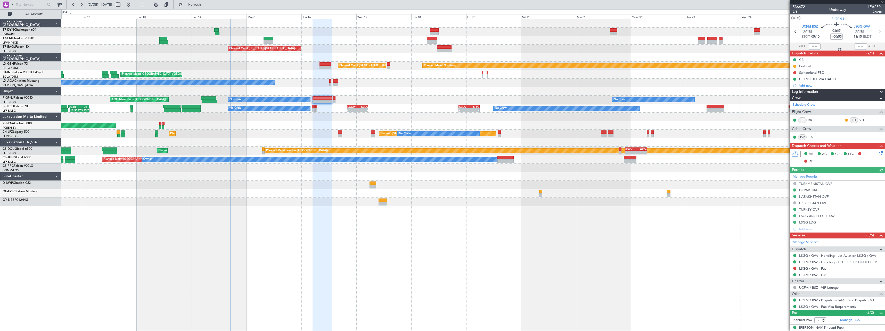
type input "+00:10"
type input "0"
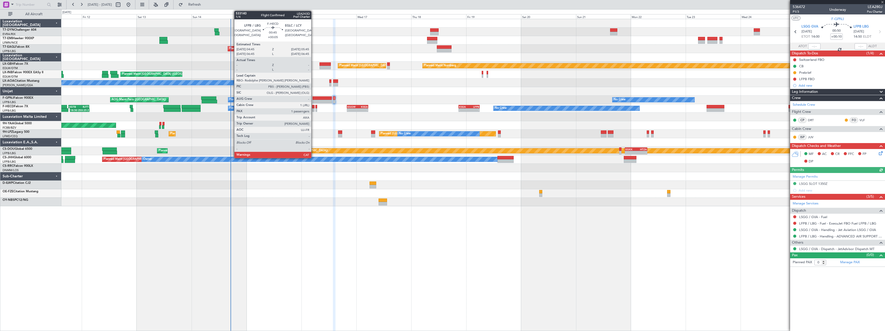
click at [314, 107] on div at bounding box center [313, 107] width 2 height 4
type input "+00:05"
type input "1"
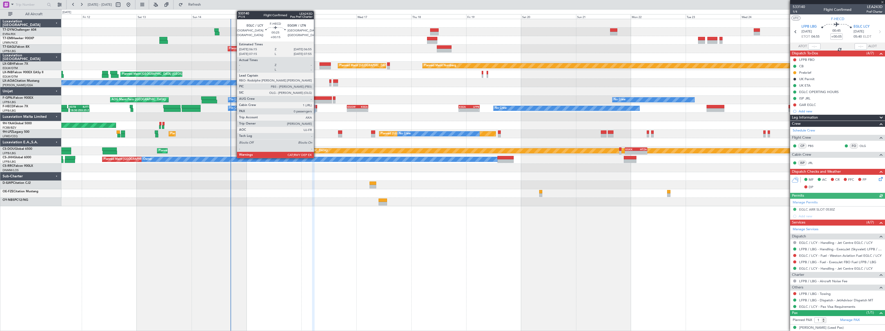
click at [316, 107] on div at bounding box center [316, 107] width 2 height 4
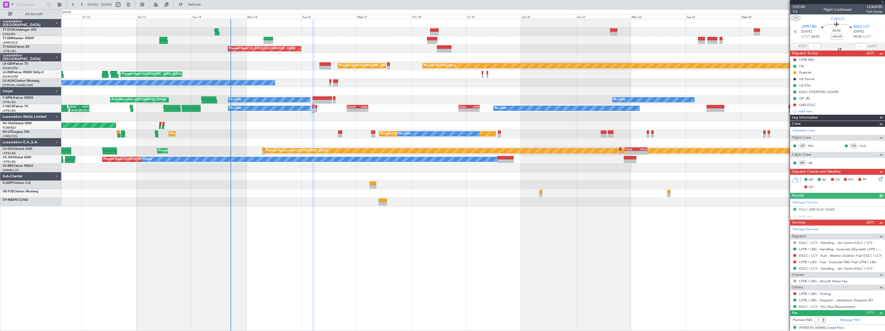
type input "+00:15"
type input "0"
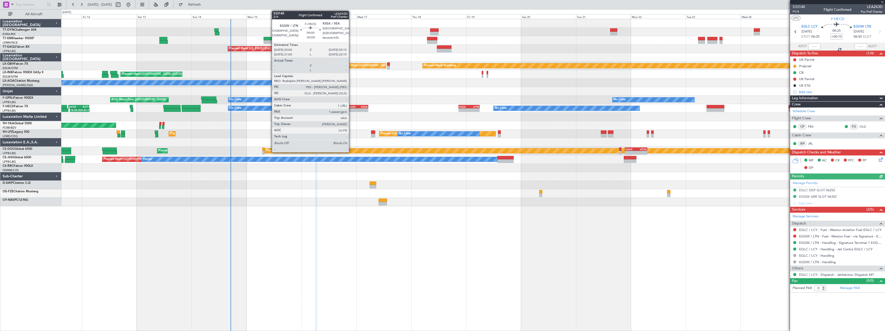
click at [351, 106] on div "EGGW" at bounding box center [352, 106] width 10 height 3
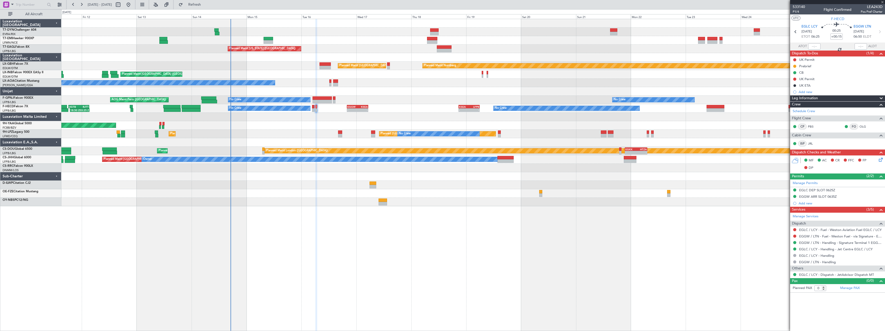
type input "-00:05"
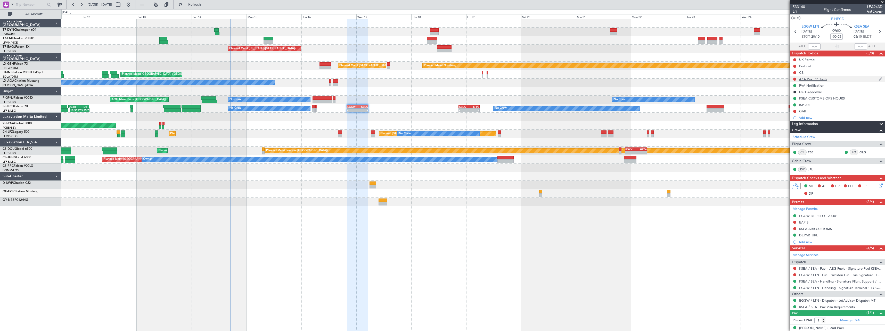
click at [853, 78] on div "AXA Pax PP check" at bounding box center [837, 79] width 95 height 6
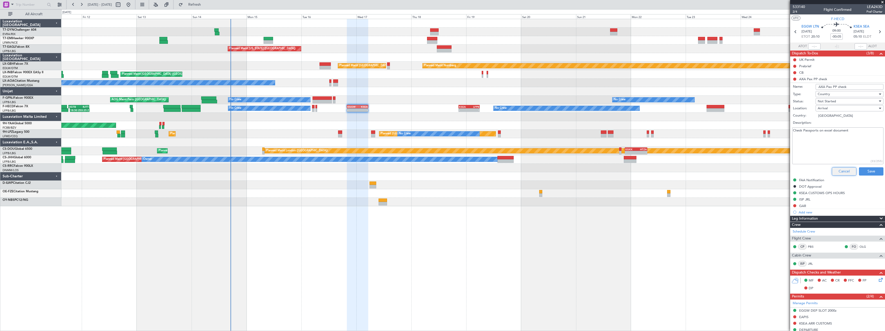
click at [833, 169] on button "Cancel" at bounding box center [844, 171] width 25 height 8
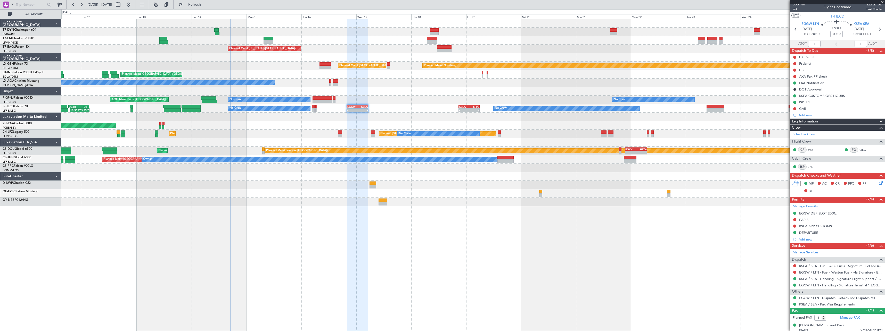
scroll to position [5, 0]
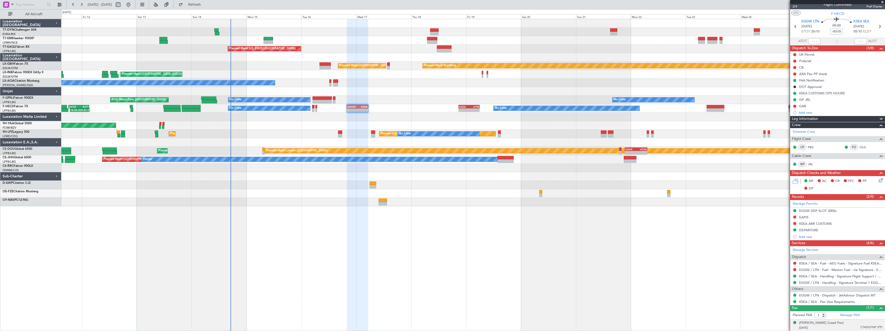
click at [848, 328] on div "24/03/1973 C74ZX21NP (PP)" at bounding box center [840, 328] width 83 height 5
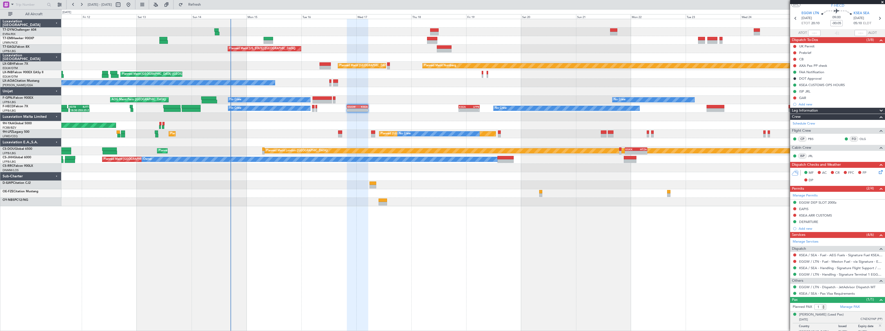
scroll to position [18, 0]
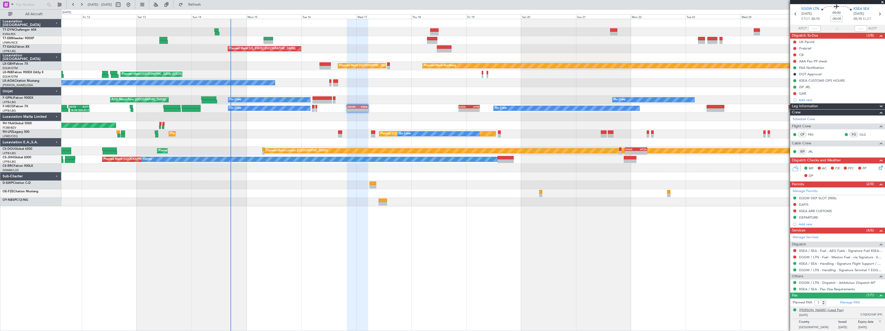
click at [830, 309] on div "[PERSON_NAME] (Lead Pax)" at bounding box center [821, 310] width 45 height 5
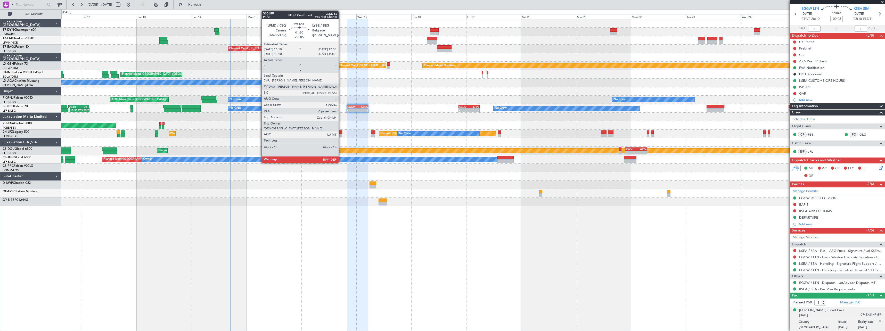
click at [341, 134] on div at bounding box center [340, 136] width 4 height 4
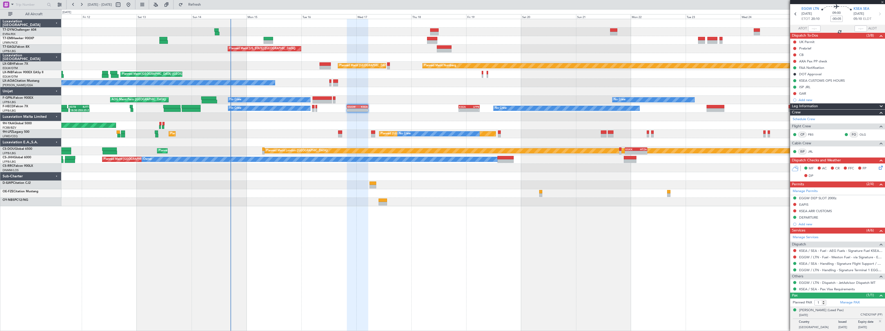
type input "0"
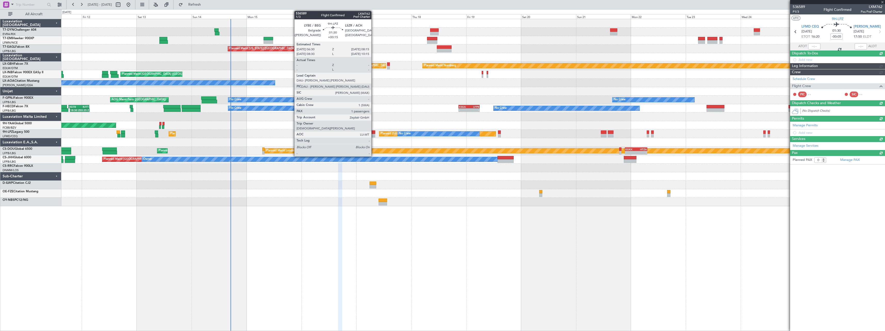
scroll to position [0, 0]
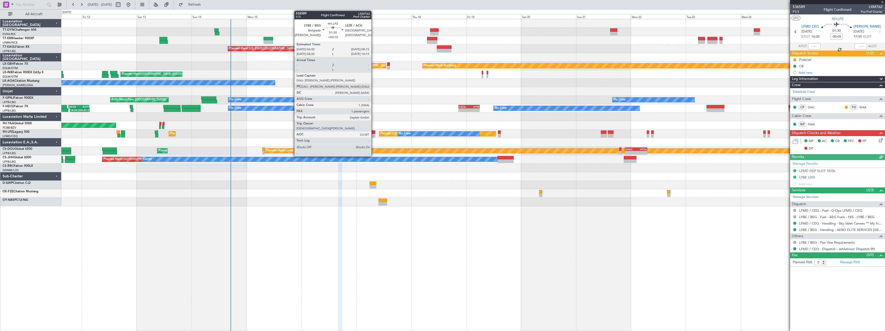
click at [374, 134] on div at bounding box center [373, 136] width 4 height 4
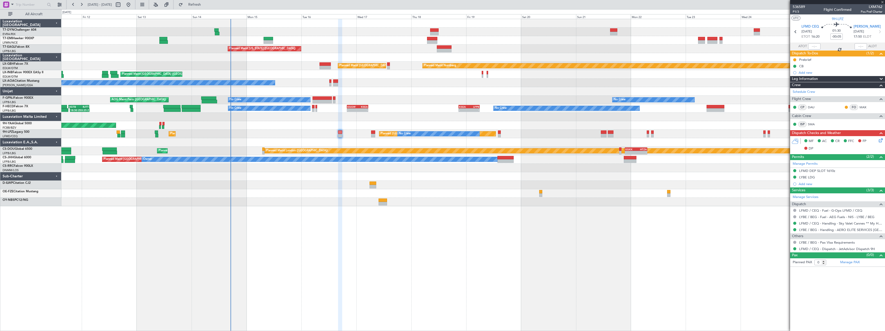
type input "+00:15"
type input "1"
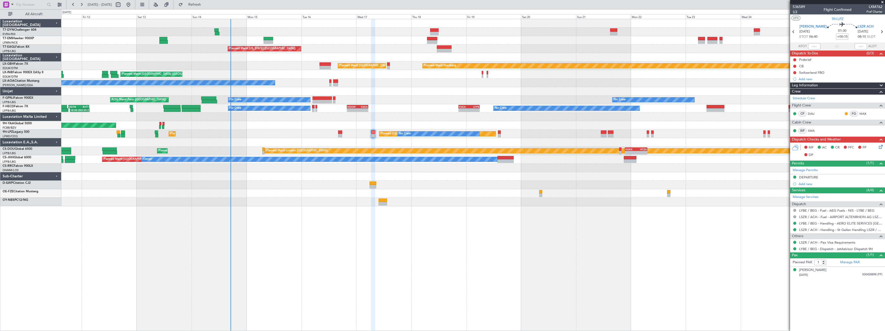
click at [796, 11] on span "1/3" at bounding box center [799, 12] width 12 height 4
click at [844, 72] on div "Switzerland FBO" at bounding box center [837, 72] width 95 height 6
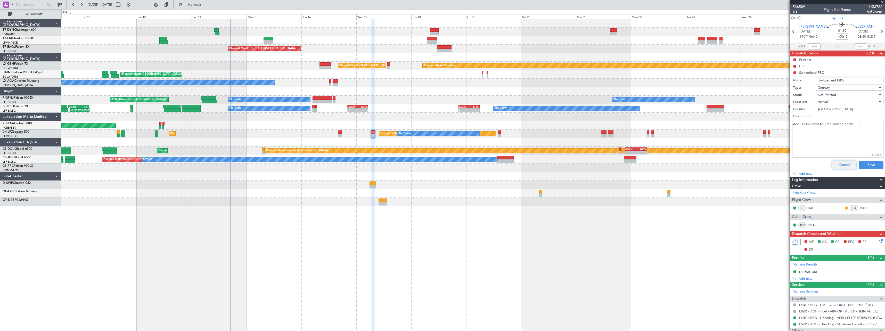
click at [833, 163] on button "Cancel" at bounding box center [844, 165] width 25 height 8
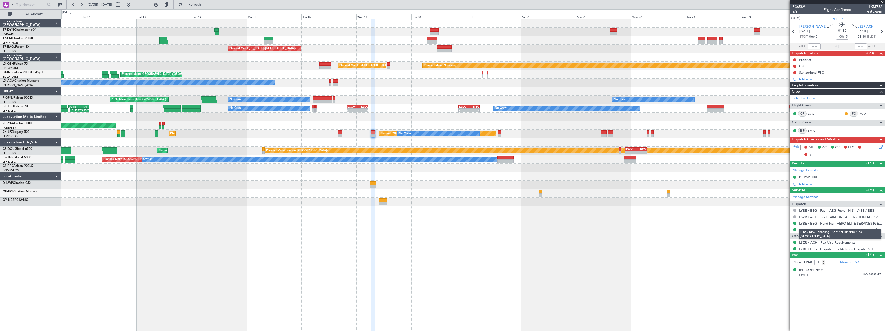
click at [838, 223] on link "LYBE / BEG - Handling - AERO ELITE SERVICES [GEOGRAPHIC_DATA]" at bounding box center [840, 223] width 83 height 4
click at [829, 231] on link "LSZR / ACH - Handling - St Gallen Handling LSZR / ACH" at bounding box center [840, 230] width 83 height 4
click at [882, 146] on icon at bounding box center [880, 146] width 4 height 4
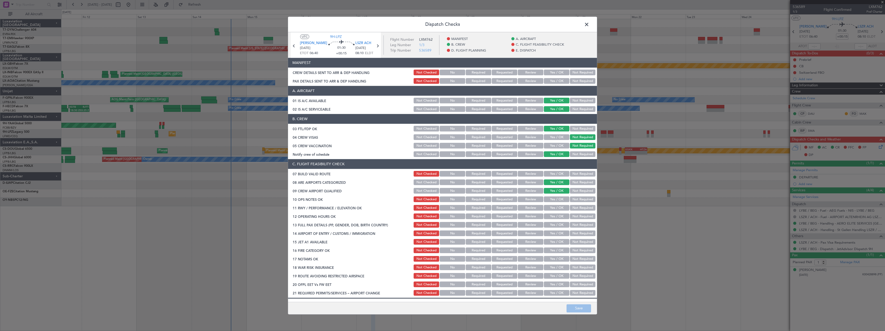
click at [552, 71] on button "Yes / OK" at bounding box center [557, 73] width 26 height 6
click at [550, 81] on button "Yes / OK" at bounding box center [557, 81] width 26 height 6
click at [587, 311] on button "Save" at bounding box center [579, 308] width 25 height 8
click at [589, 24] on span at bounding box center [589, 26] width 0 height 10
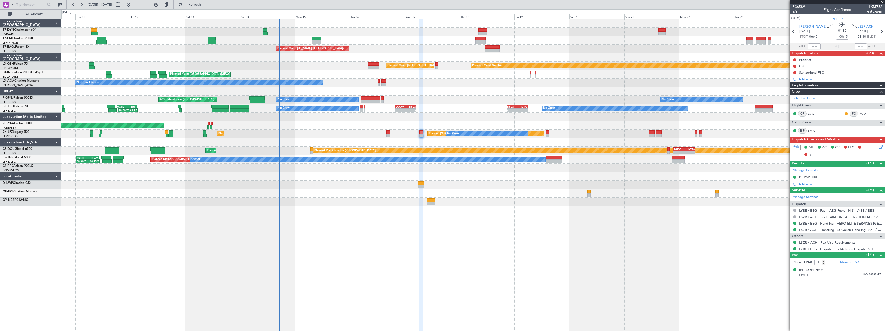
click at [347, 187] on div at bounding box center [473, 185] width 824 height 9
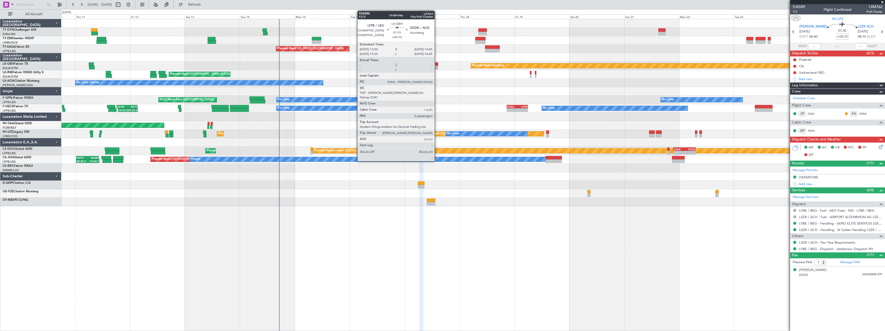
click at [437, 66] on div at bounding box center [436, 68] width 3 height 4
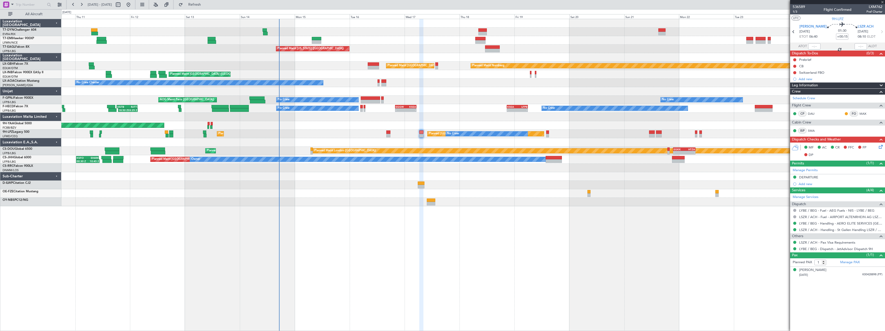
type input "+00:10"
type input "0"
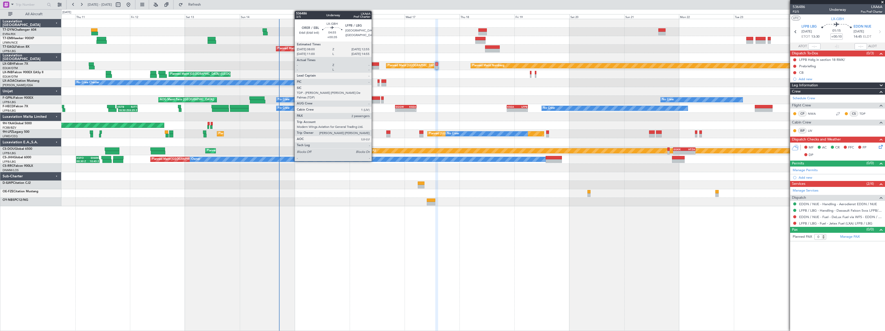
click at [374, 68] on div at bounding box center [373, 68] width 11 height 4
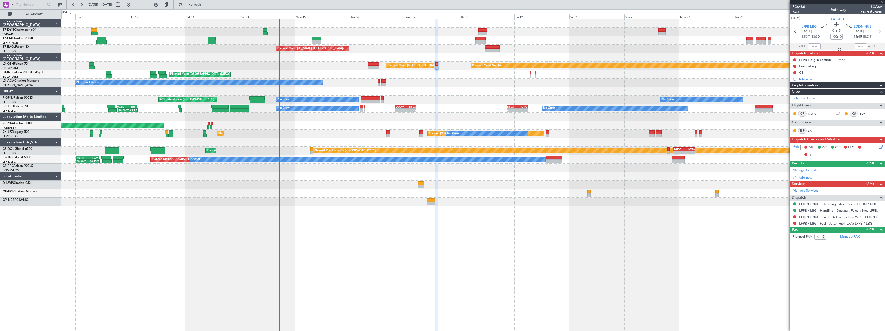
type input "+00:35"
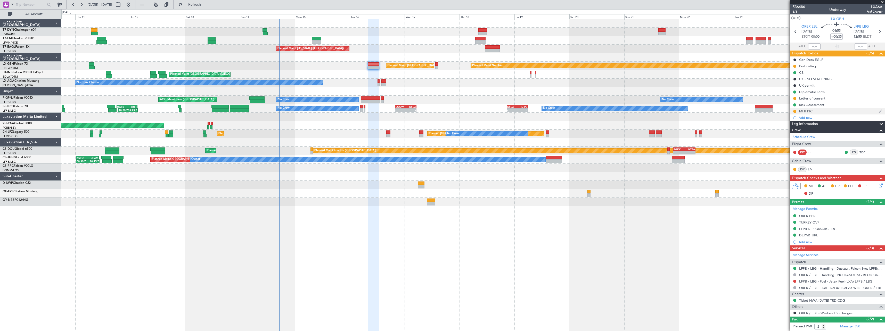
click at [844, 111] on div "MFR PIC" at bounding box center [837, 111] width 95 height 6
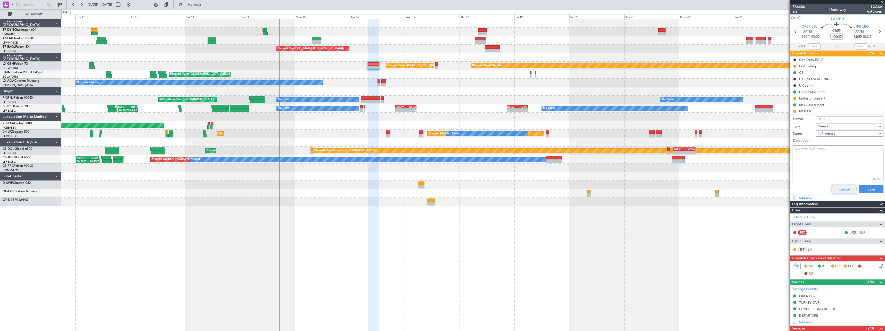
click at [838, 186] on button "Cancel" at bounding box center [844, 189] width 25 height 8
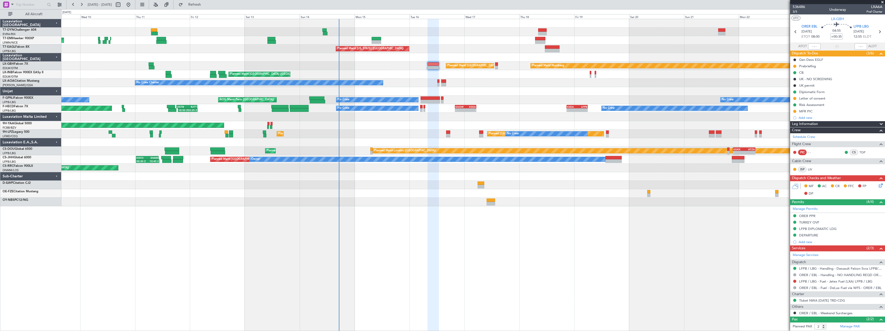
click at [490, 218] on div "Planned Maint Zurich Planned Maint Zurich Planned Maint New York (Teterboro) Pl…" at bounding box center [473, 175] width 824 height 312
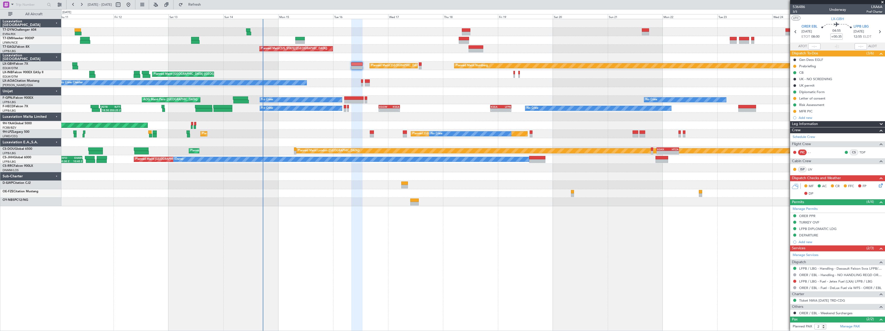
click at [375, 227] on div "Planned Maint Zurich Planned Maint Zurich Planned Maint New York (Teterboro) Pl…" at bounding box center [473, 175] width 824 height 312
click at [882, 0] on span at bounding box center [882, 2] width 5 height 5
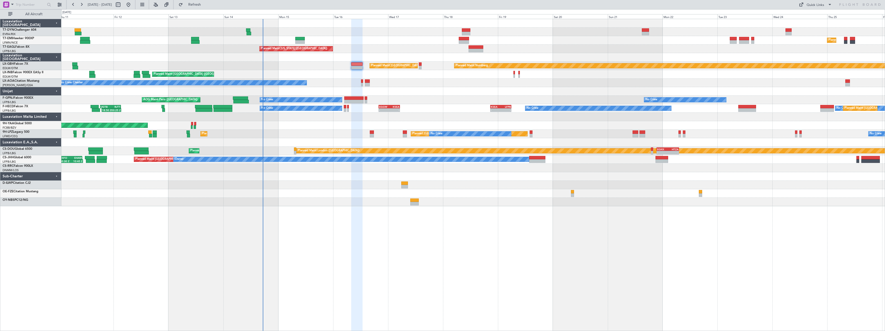
type input "0"
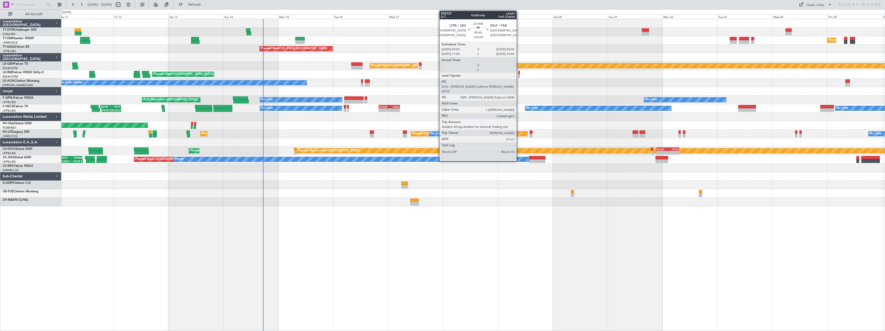
click at [519, 76] on div at bounding box center [520, 76] width 2 height 4
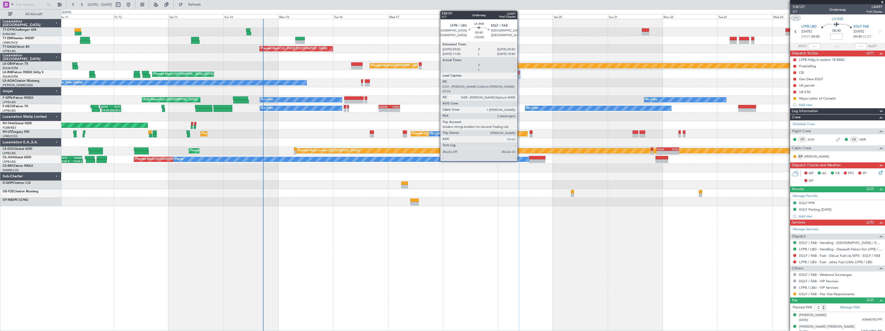
click at [520, 73] on div at bounding box center [520, 73] width 2 height 4
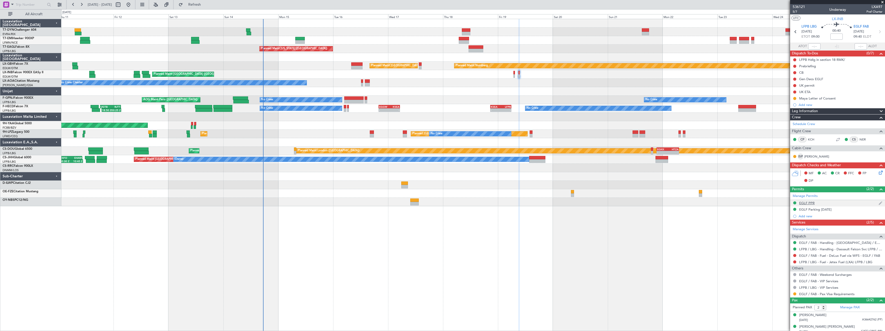
click at [826, 204] on div "EGLF PPR" at bounding box center [837, 203] width 95 height 6
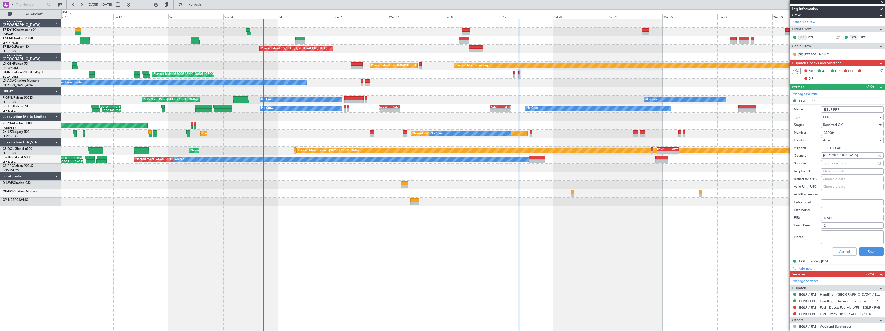
scroll to position [103, 0]
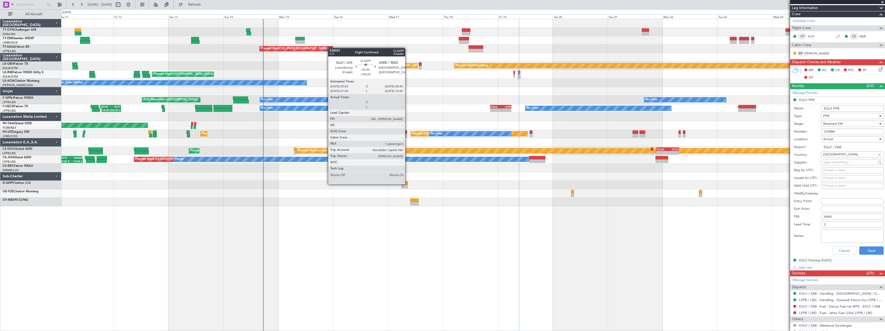
click at [408, 184] on div at bounding box center [404, 184] width 7 height 4
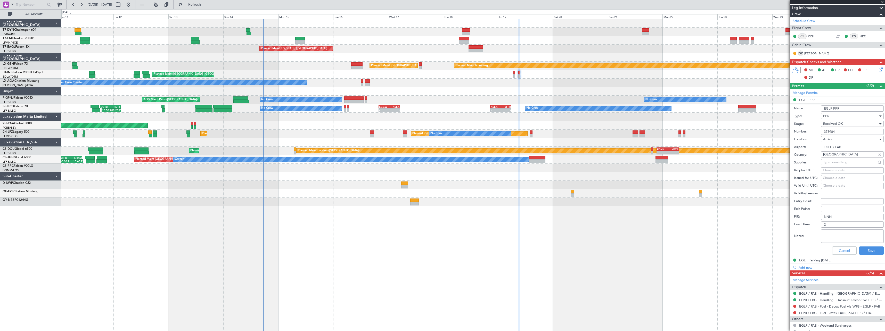
type input "+00:25"
type input "1"
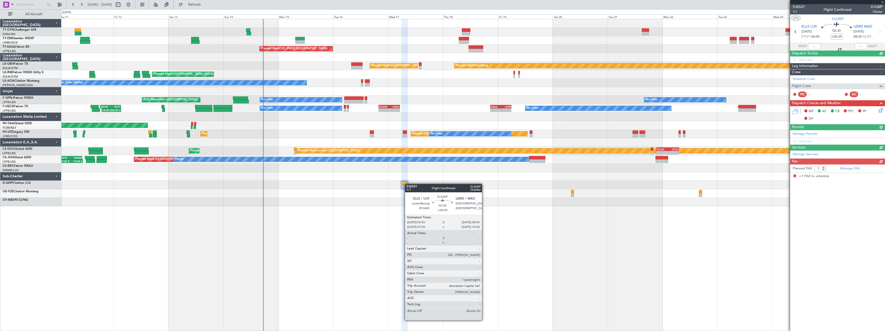
scroll to position [0, 0]
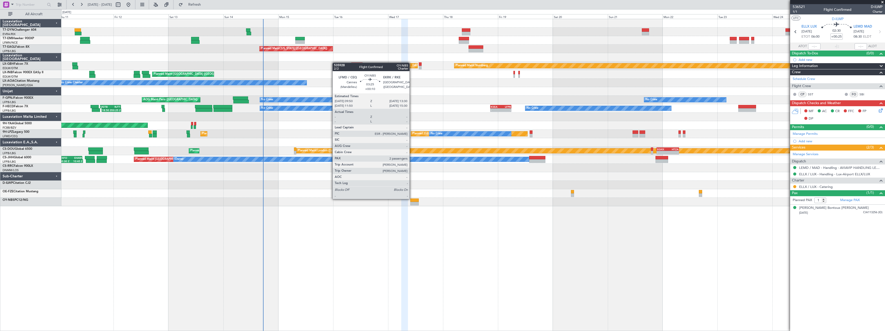
click at [413, 201] on div at bounding box center [414, 201] width 9 height 4
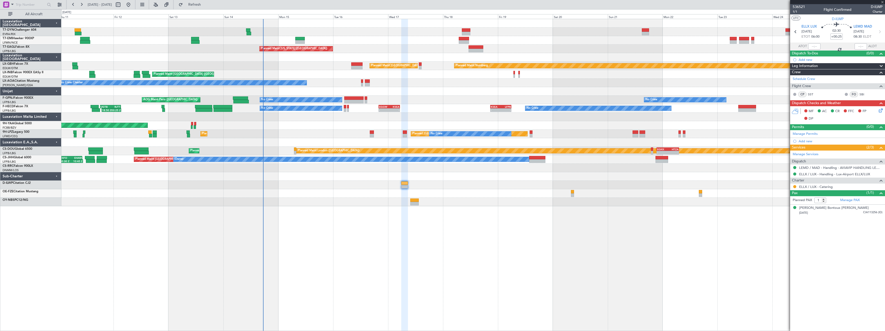
type input "+00:10"
type input "2"
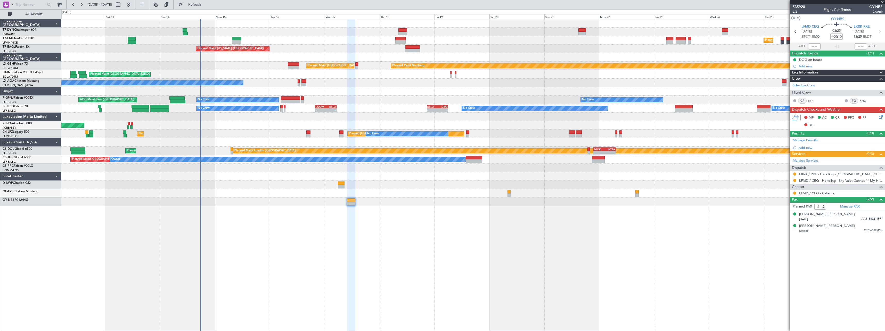
click at [310, 183] on div "Planned Maint Zurich Planned Maint Zurich Planned Maint New York (Teterboro) Pl…" at bounding box center [473, 112] width 824 height 187
